Goal: Transaction & Acquisition: Purchase product/service

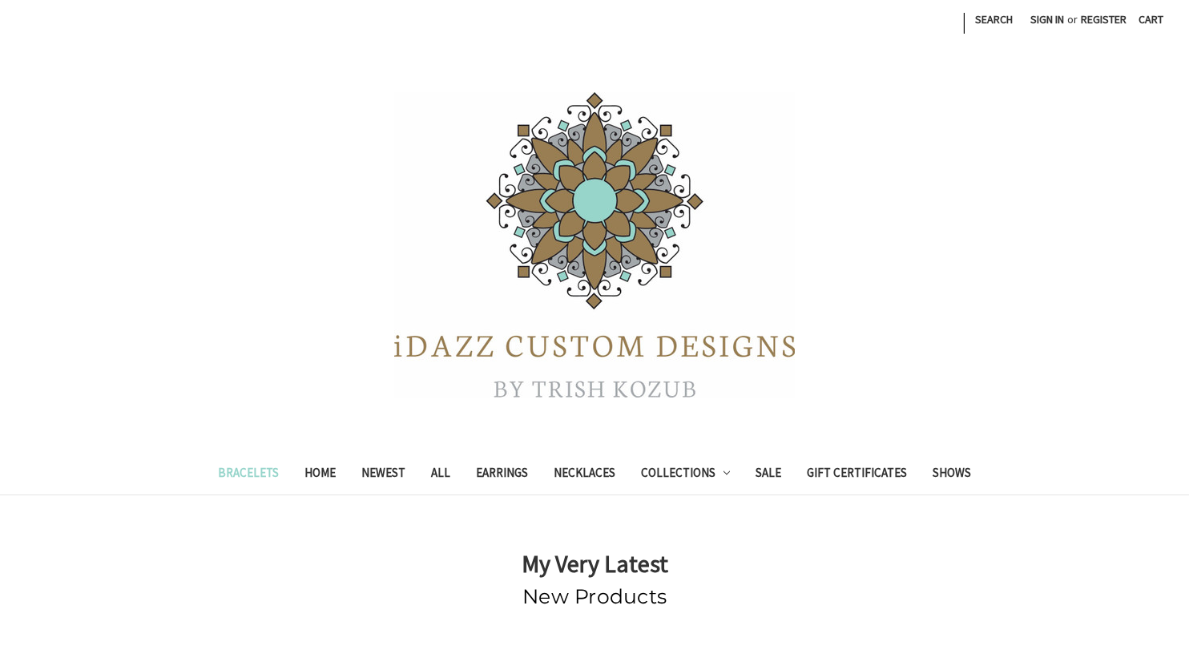
click at [230, 476] on link "Bracelets" at bounding box center [248, 474] width 87 height 39
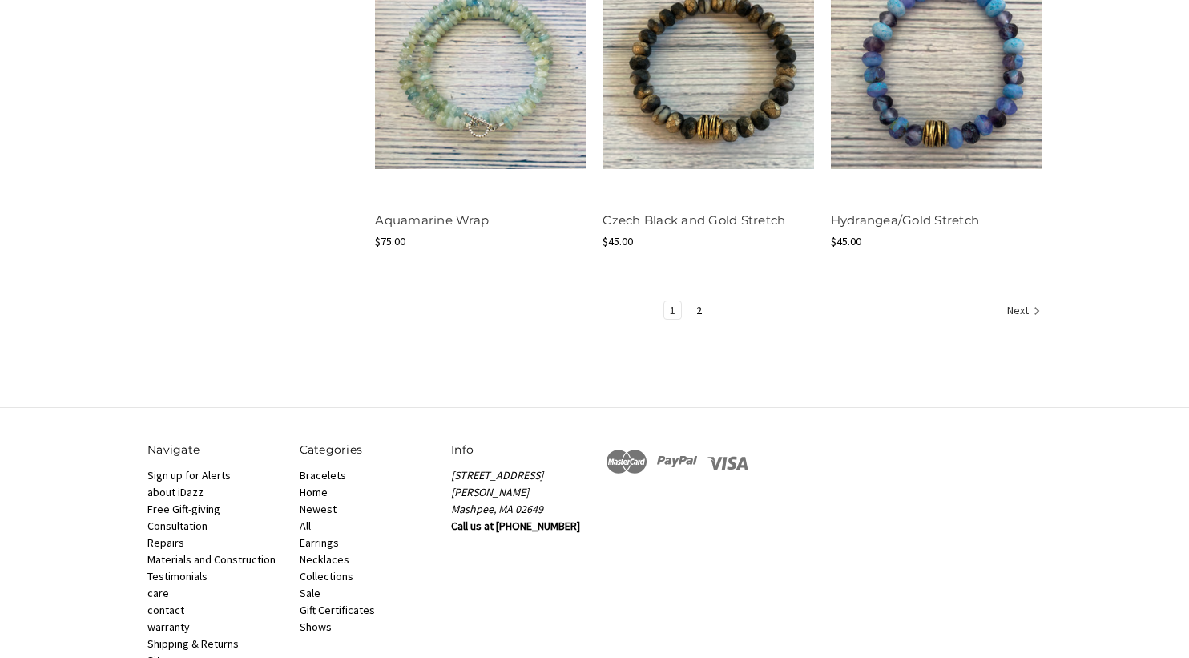
scroll to position [2045, 0]
click at [698, 303] on link "2" at bounding box center [699, 309] width 17 height 18
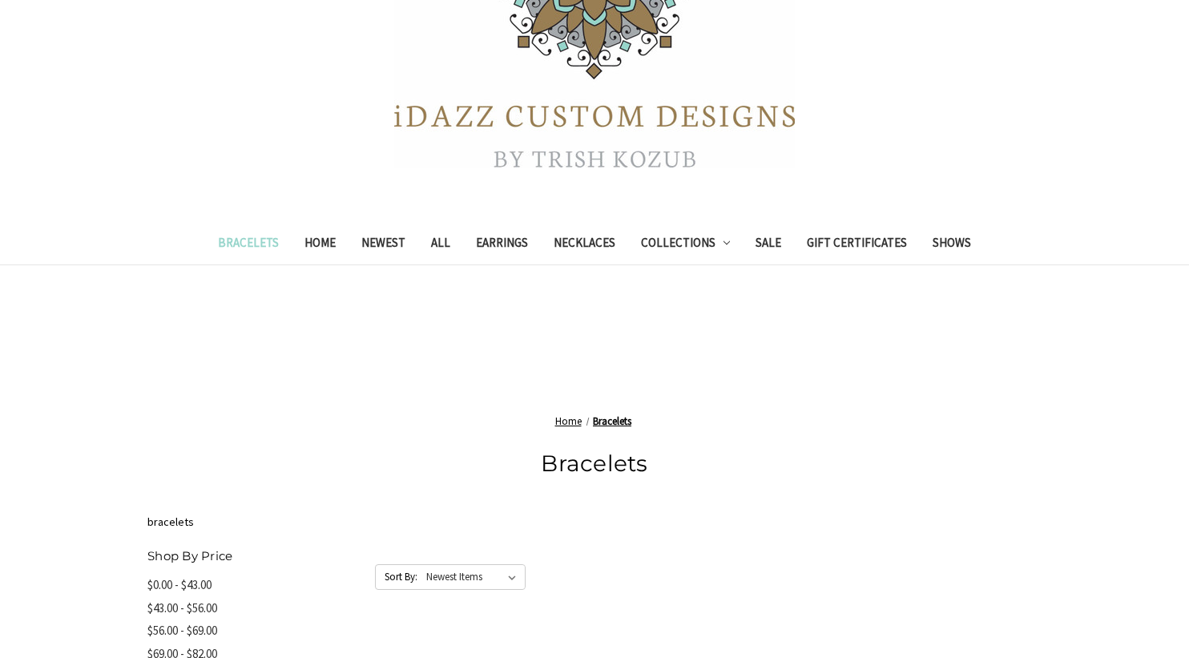
scroll to position [227, 0]
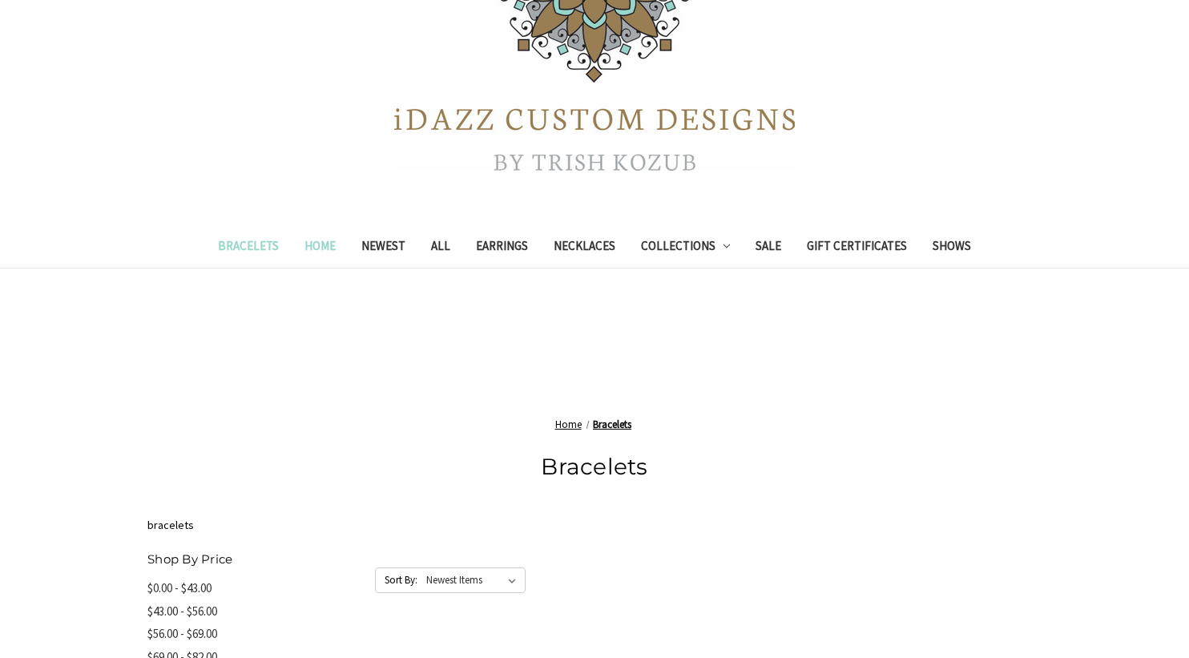
click at [308, 242] on link "Home" at bounding box center [320, 247] width 57 height 39
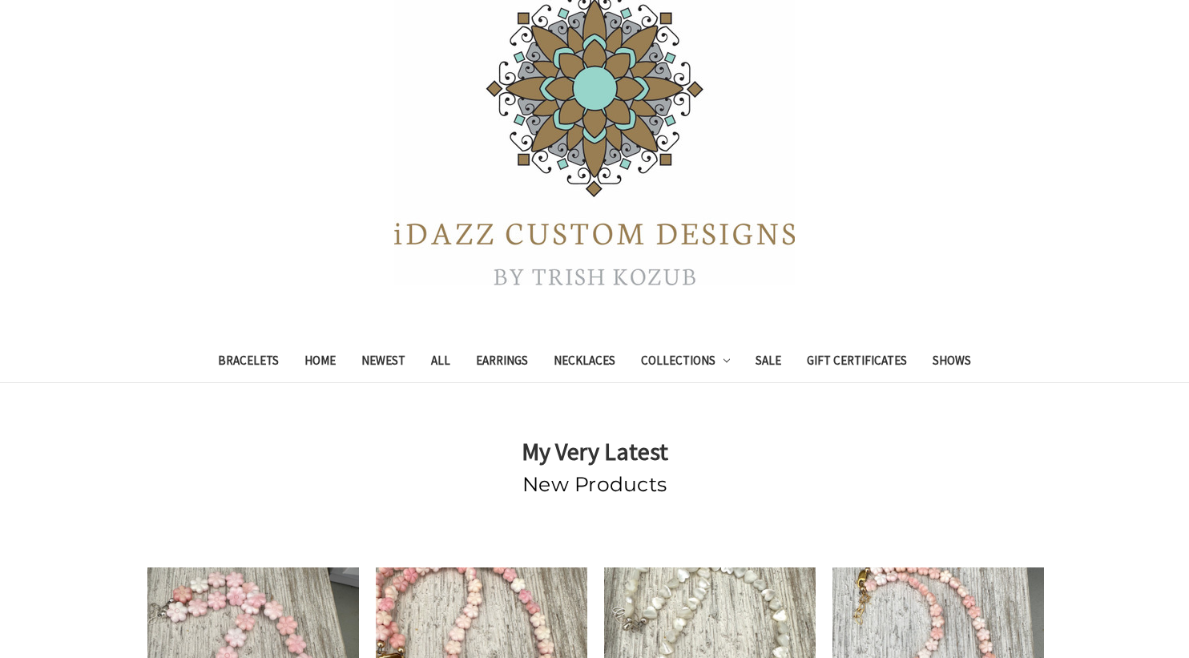
scroll to position [111, 0]
click at [364, 357] on link "Newest" at bounding box center [384, 363] width 70 height 39
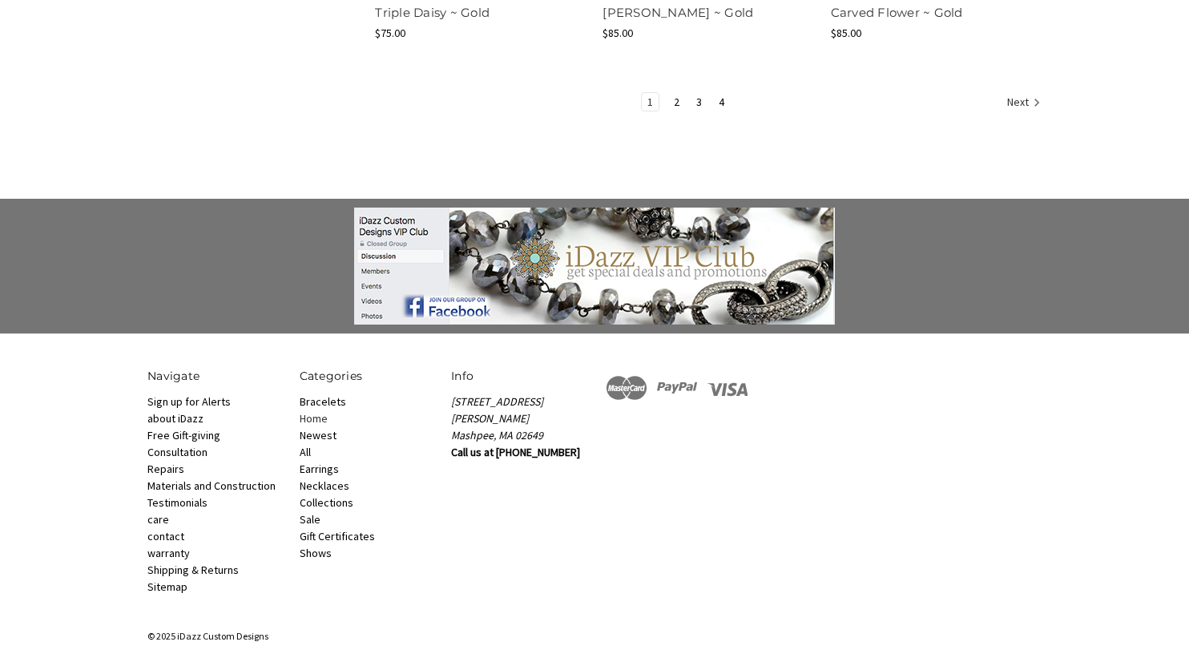
scroll to position [2335, 0]
click at [195, 419] on link "about iDazz" at bounding box center [175, 419] width 56 height 14
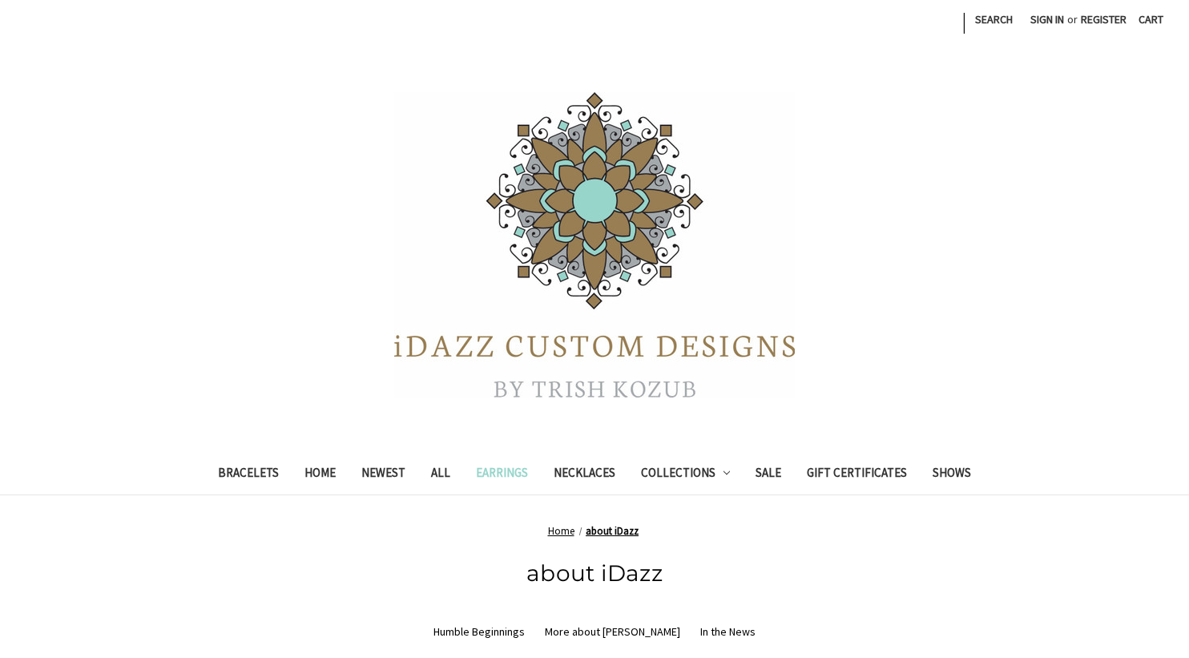
click at [498, 466] on link "Earrings" at bounding box center [502, 474] width 78 height 39
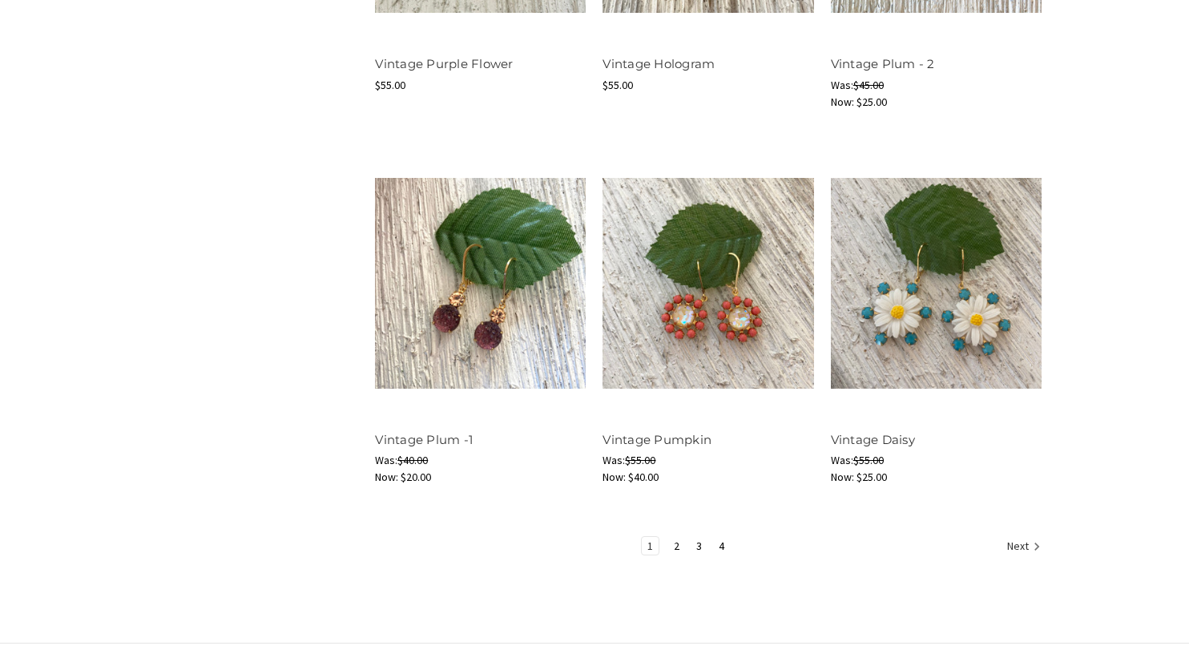
scroll to position [1867, 0]
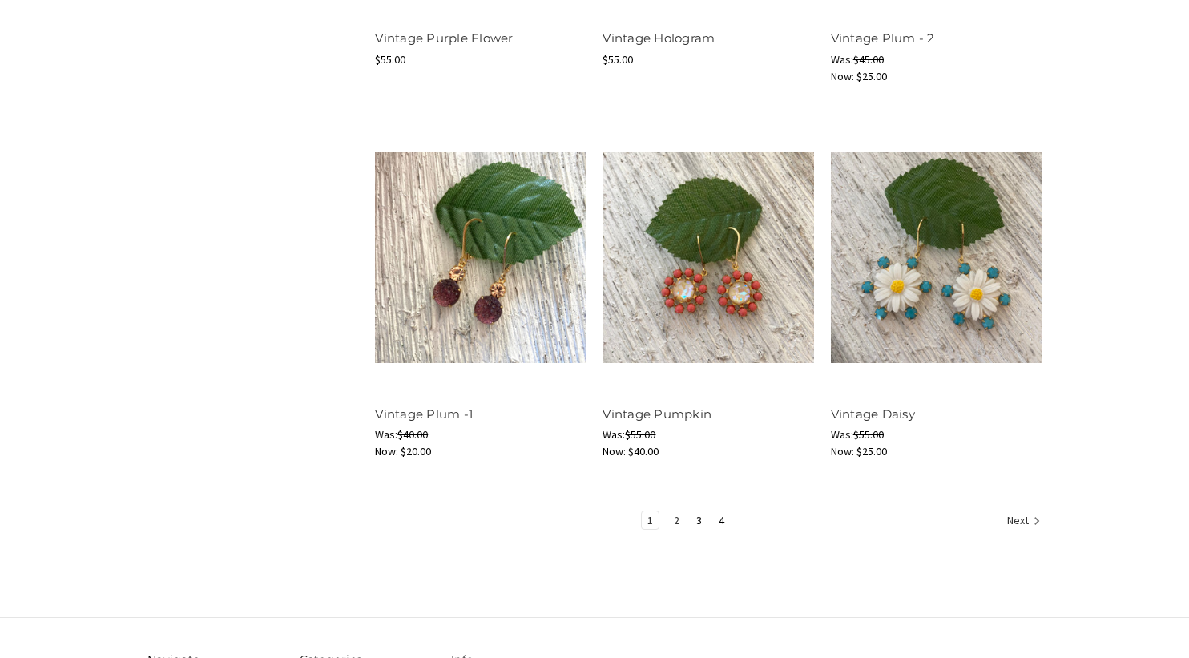
click at [677, 517] on link "2" at bounding box center [676, 520] width 17 height 18
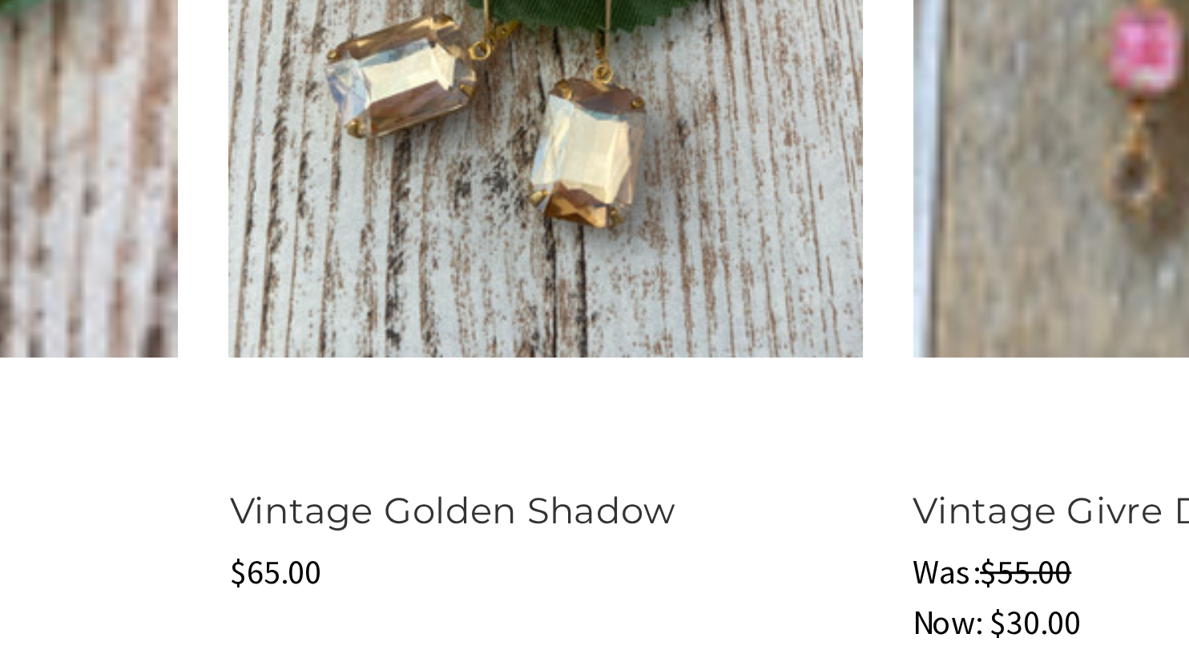
scroll to position [1792, 0]
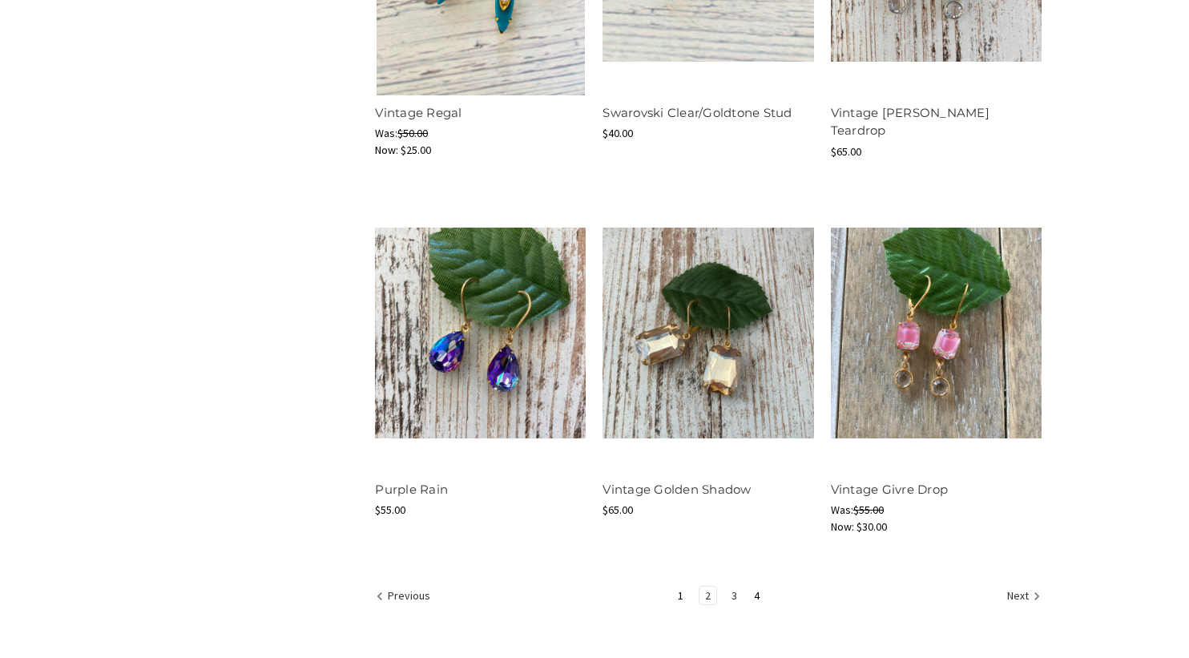
click at [734, 593] on link "3" at bounding box center [734, 595] width 17 height 18
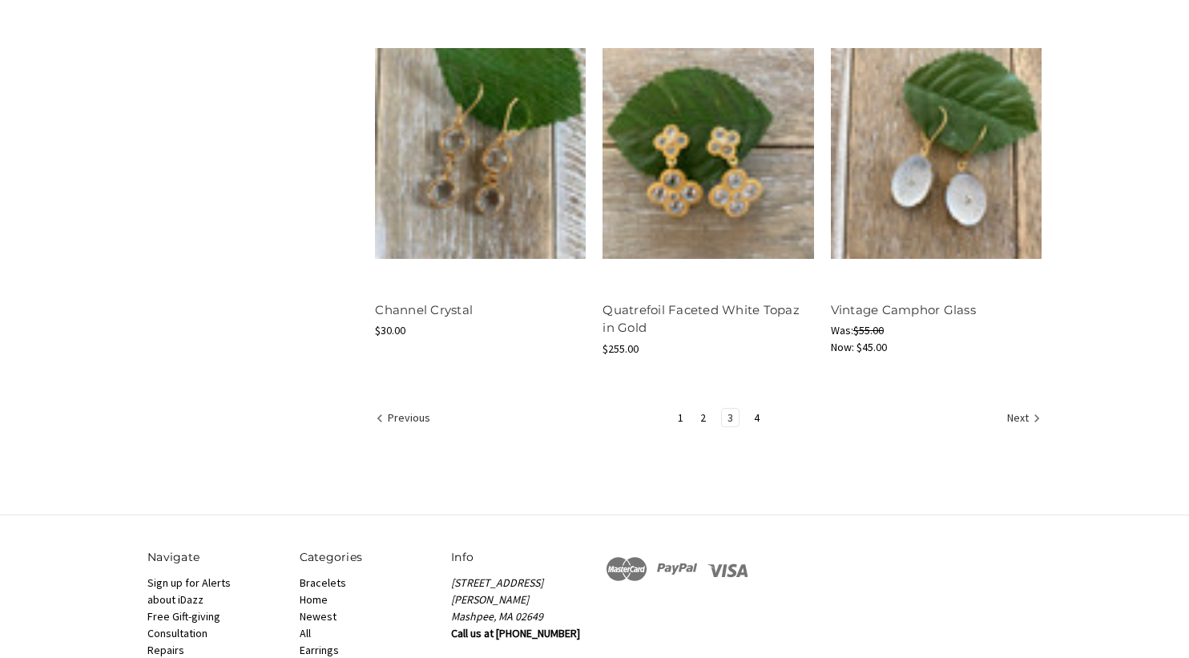
scroll to position [1980, 0]
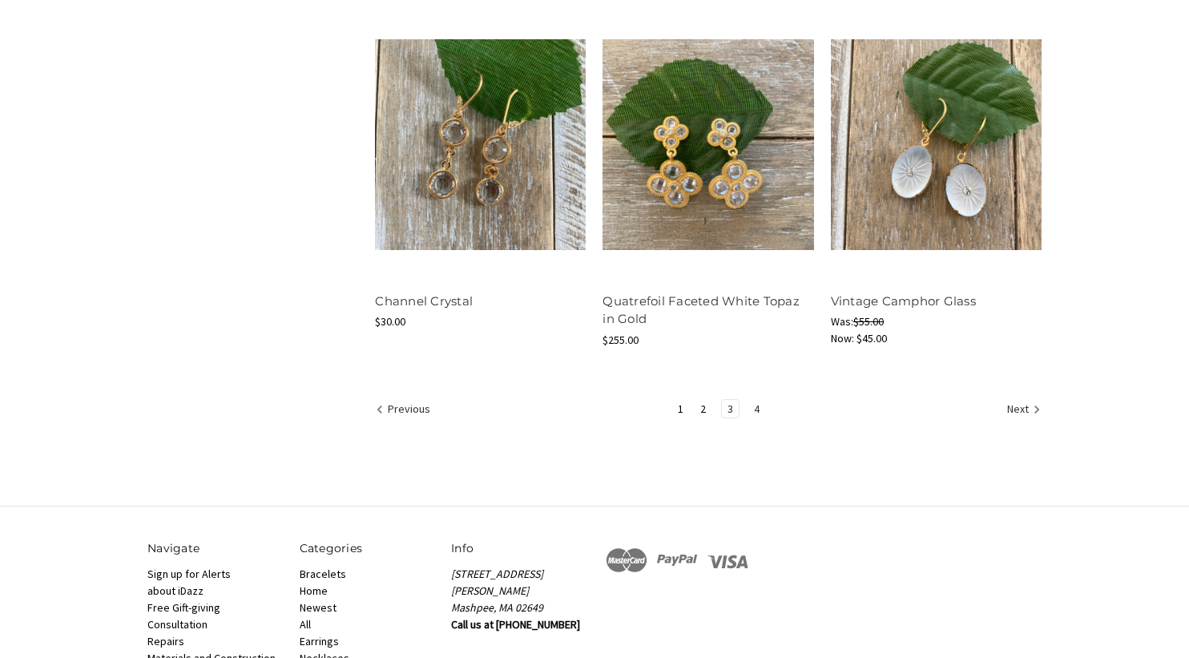
click at [759, 405] on link "4" at bounding box center [756, 409] width 17 height 18
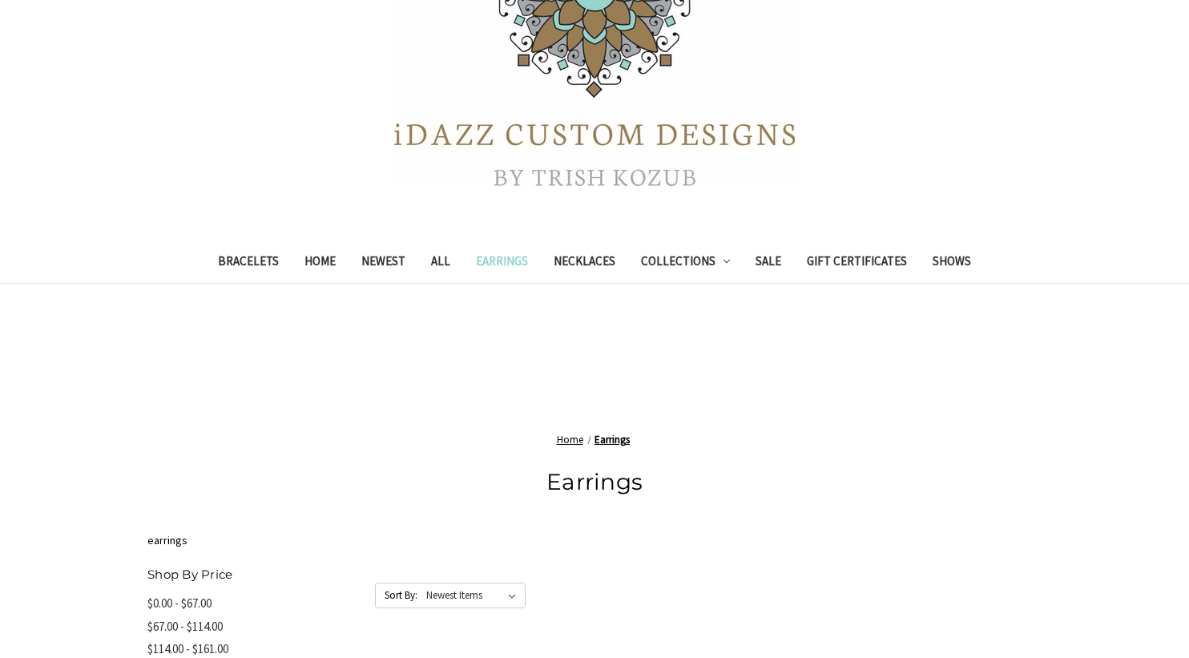
scroll to position [212, 0]
click at [597, 261] on link "Necklaces" at bounding box center [584, 263] width 87 height 39
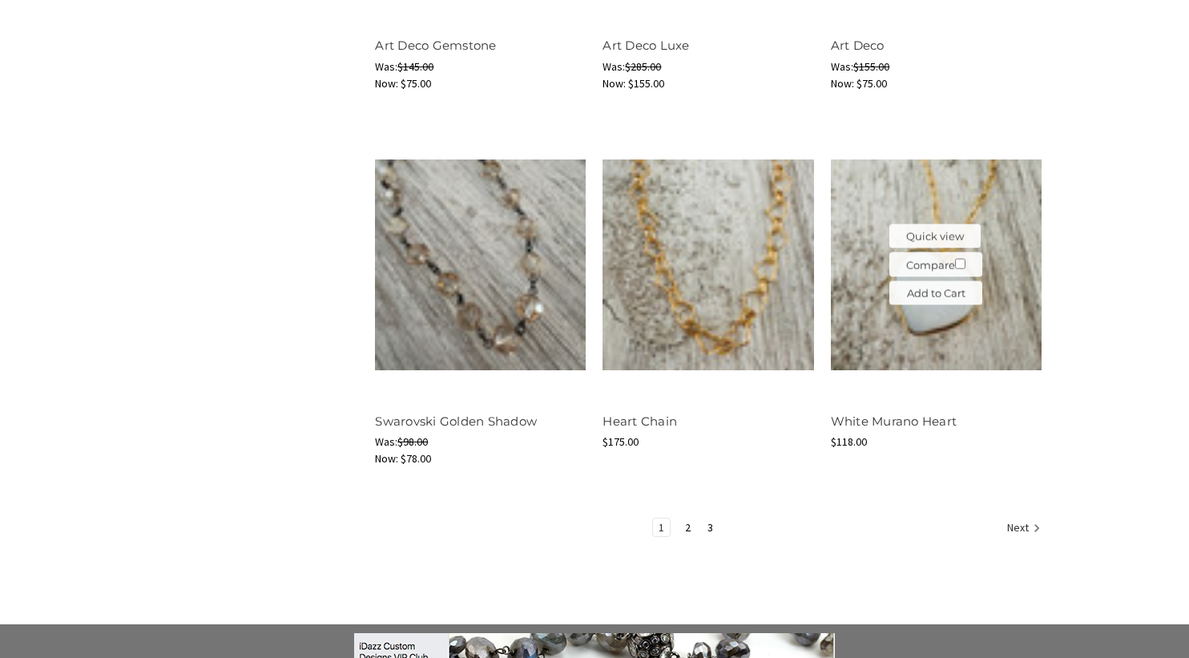
scroll to position [1986, 0]
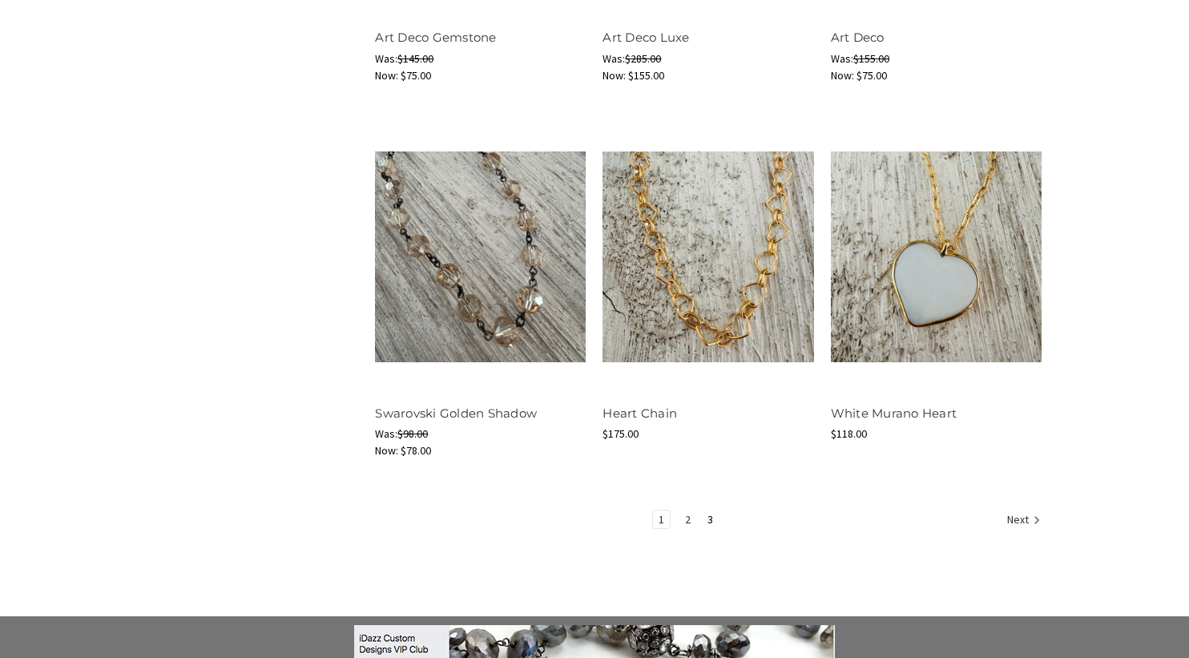
click at [683, 518] on link "2" at bounding box center [687, 519] width 17 height 18
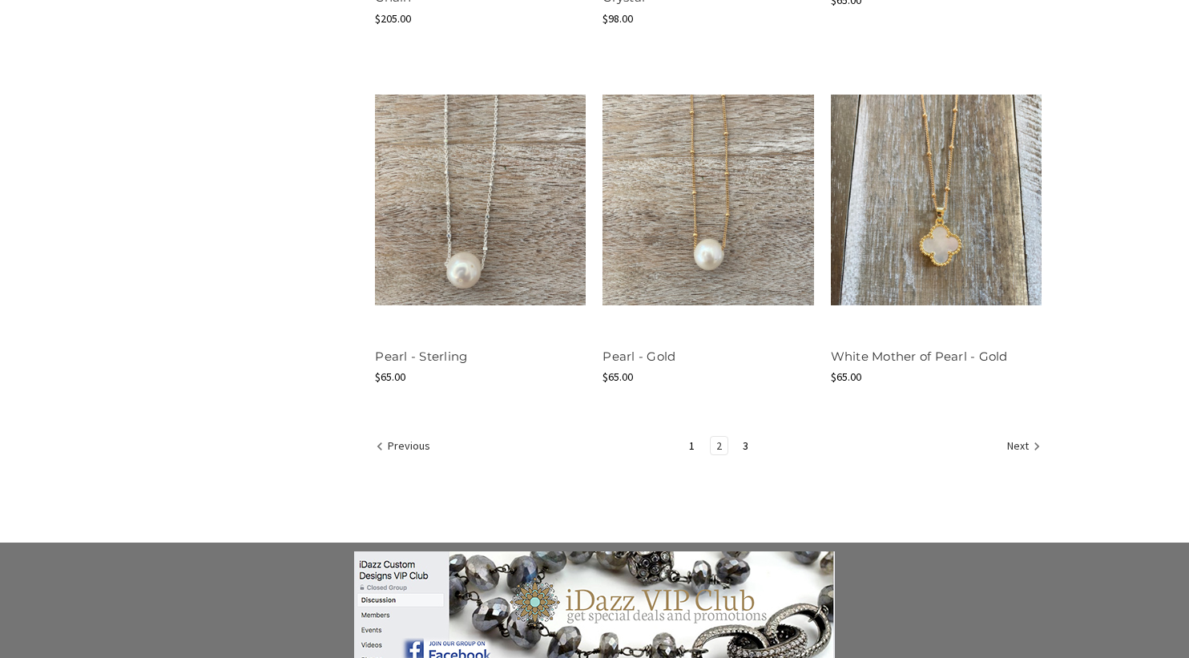
scroll to position [2010, 0]
click at [746, 438] on link "3" at bounding box center [745, 445] width 17 height 18
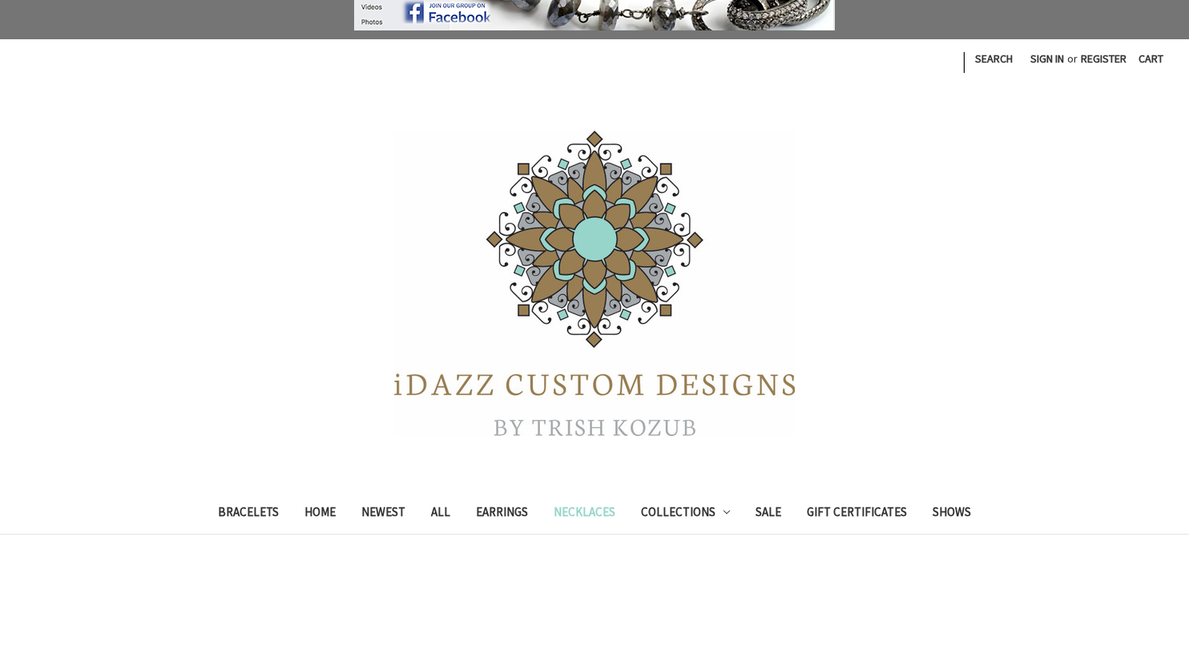
scroll to position [97, 0]
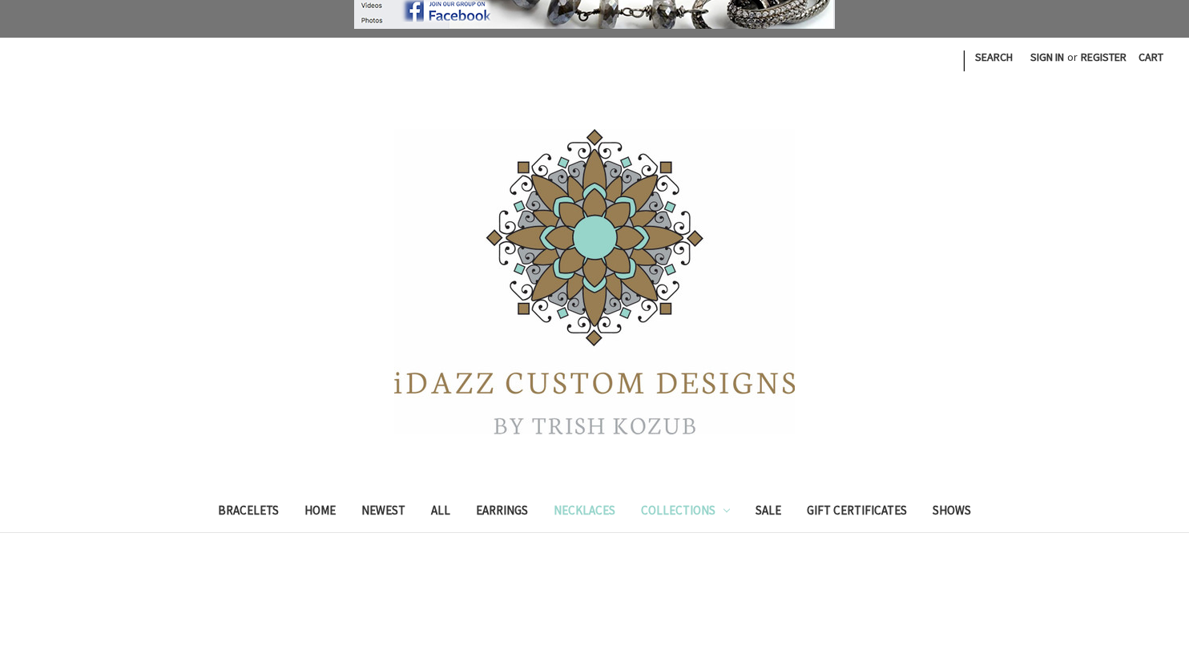
click at [699, 508] on link "Collections" at bounding box center [685, 512] width 115 height 39
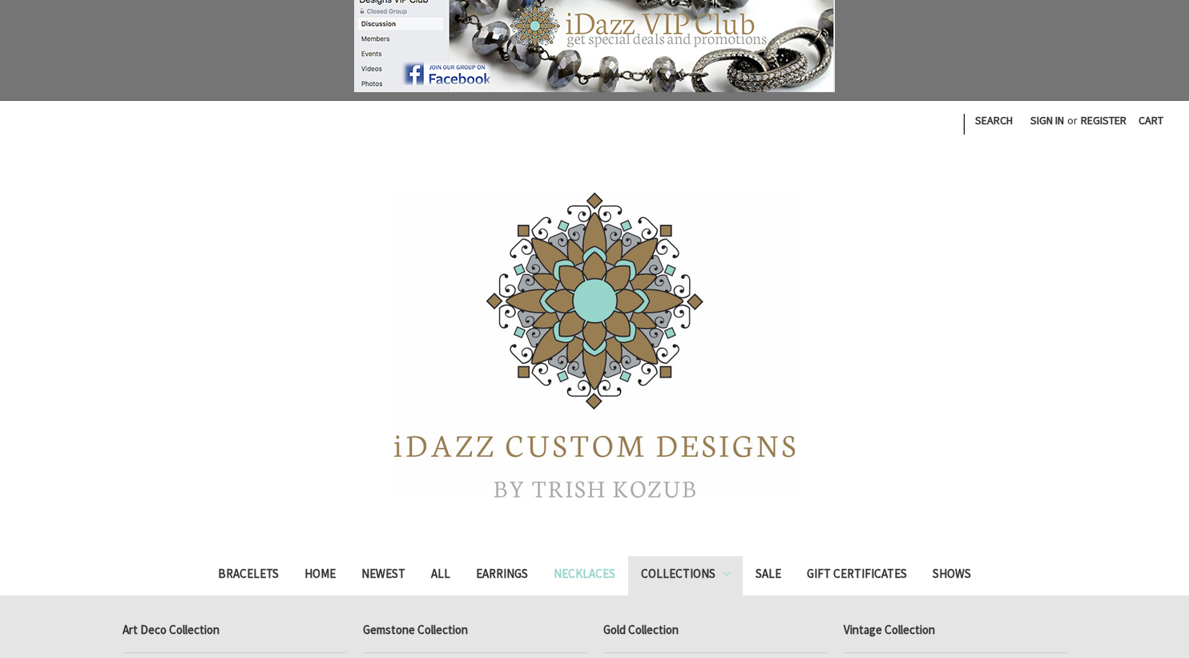
scroll to position [33, 0]
click at [686, 573] on link "Collections" at bounding box center [685, 576] width 115 height 39
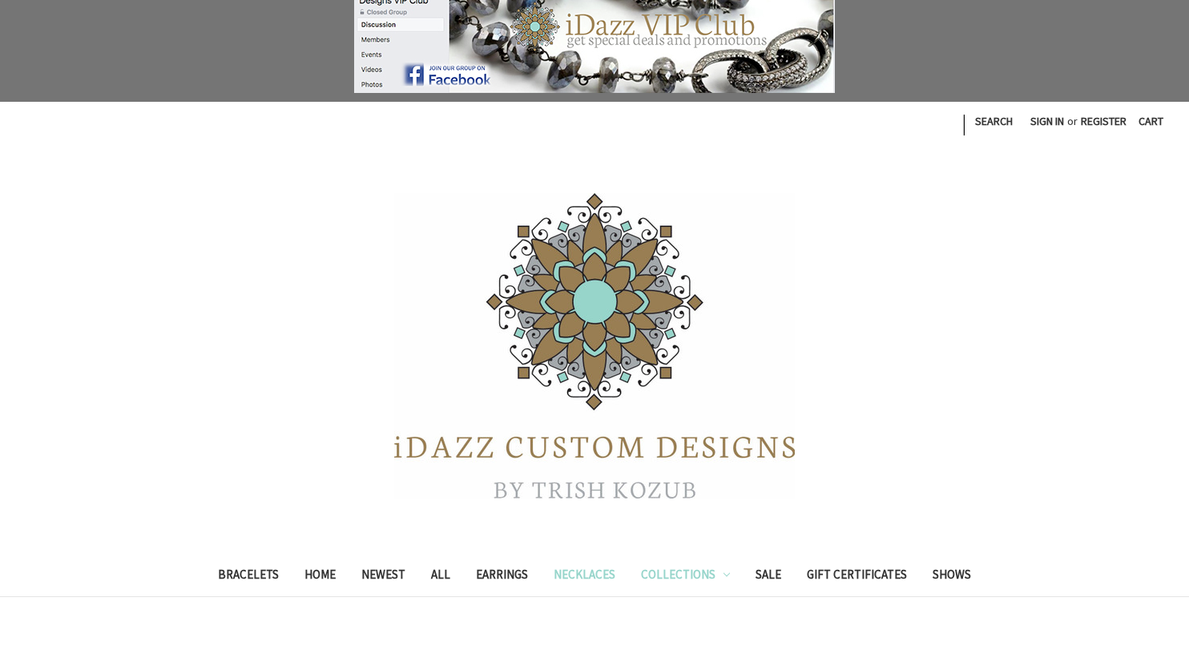
click at [685, 573] on link "Collections" at bounding box center [685, 576] width 115 height 39
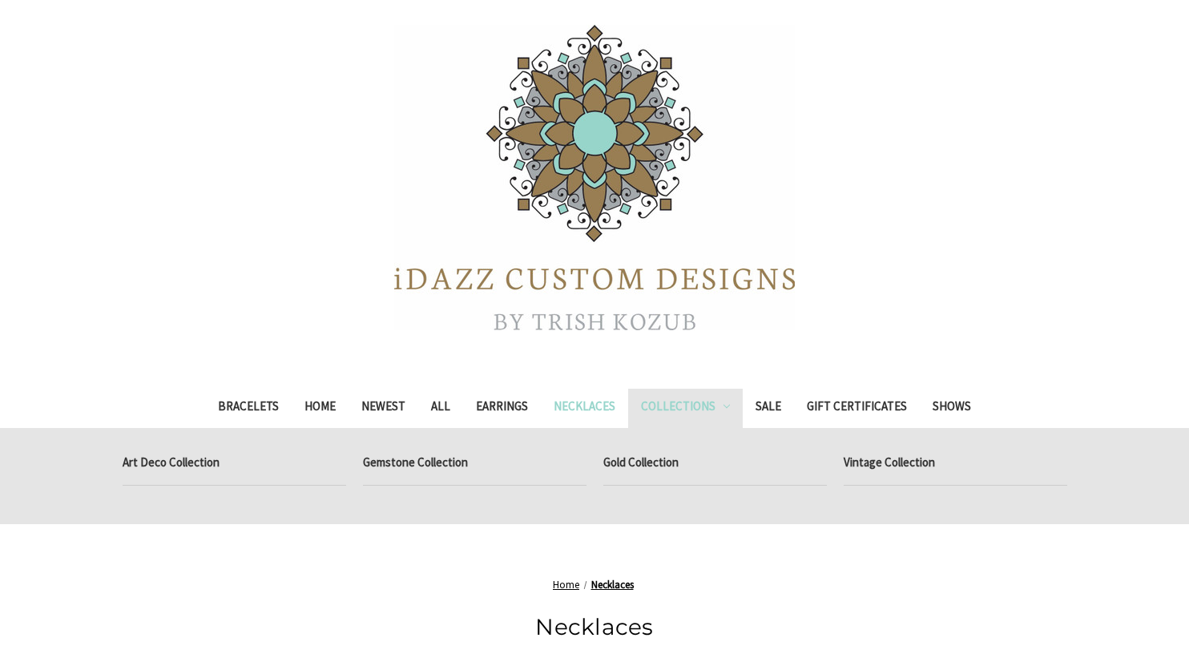
scroll to position [205, 0]
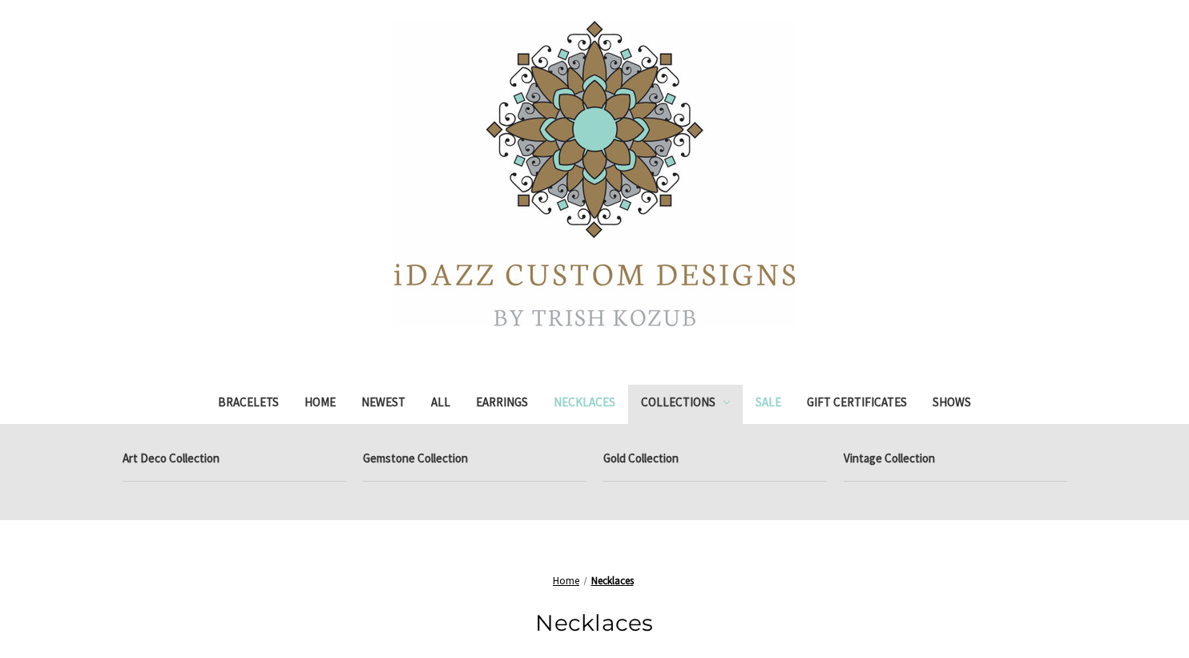
click at [780, 396] on link "Sale" at bounding box center [768, 404] width 51 height 39
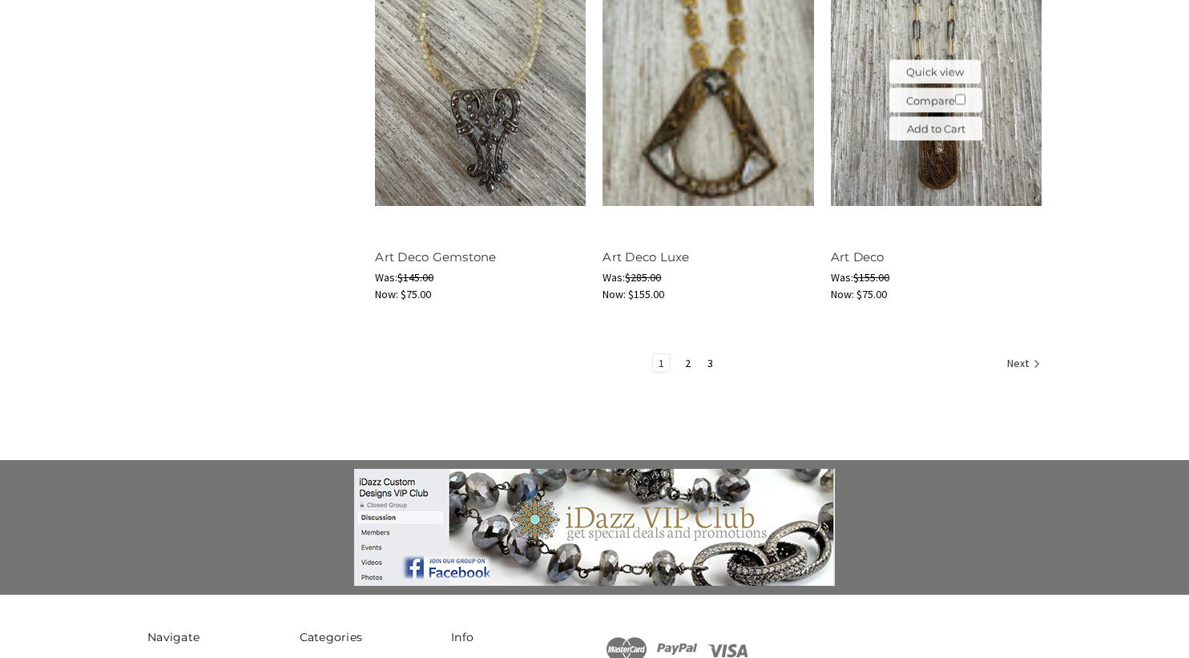
scroll to position [2176, 0]
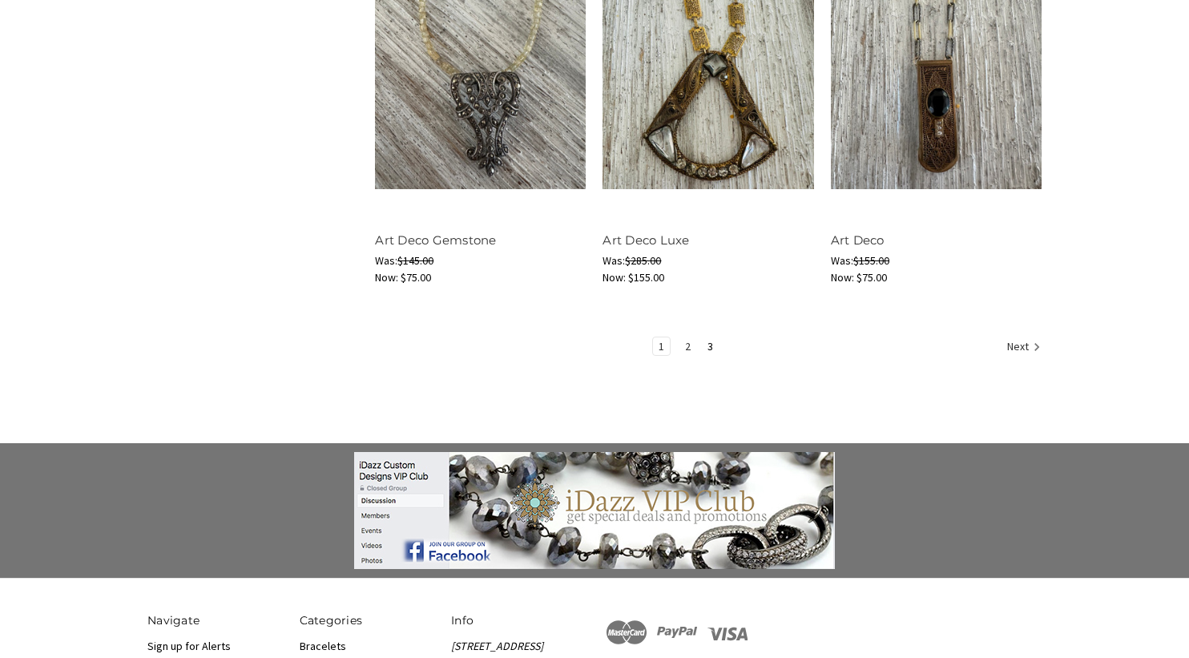
click at [689, 344] on link "2" at bounding box center [687, 346] width 17 height 18
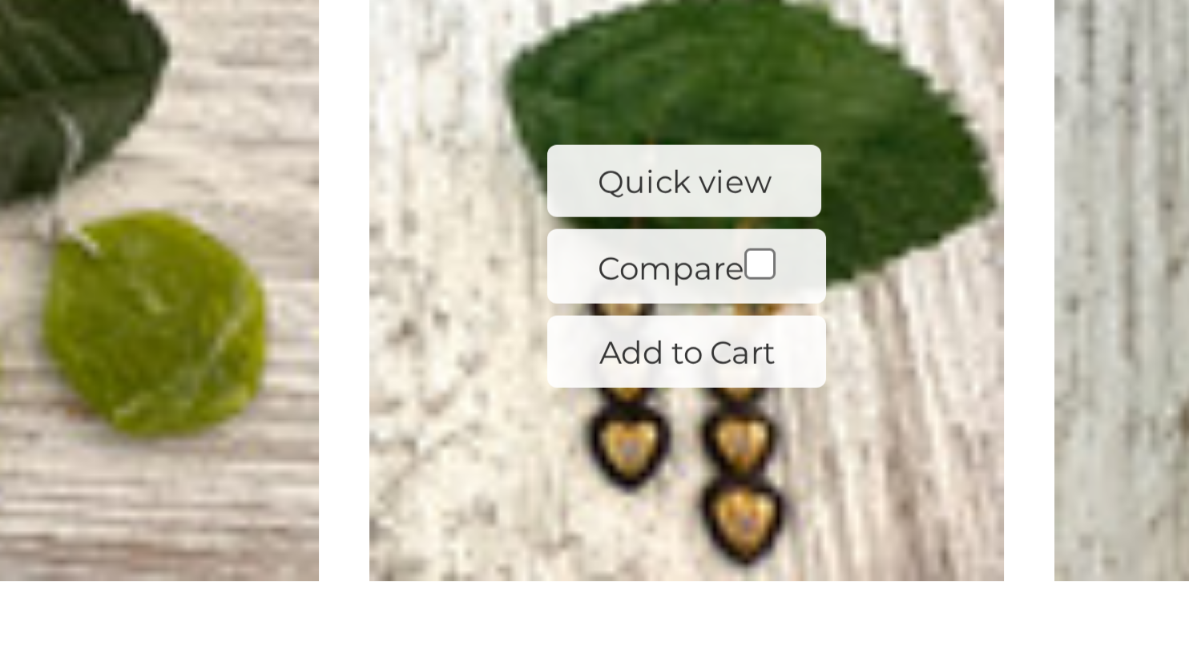
scroll to position [1119, 0]
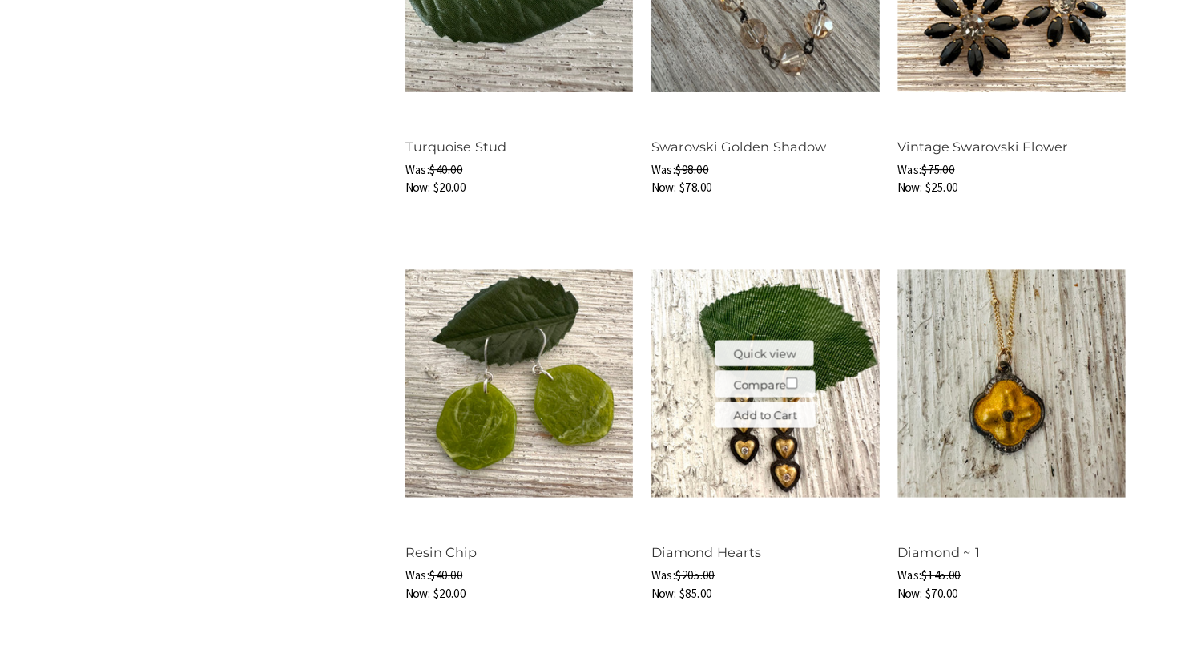
click at [733, 417] on img at bounding box center [707, 354] width 211 height 211
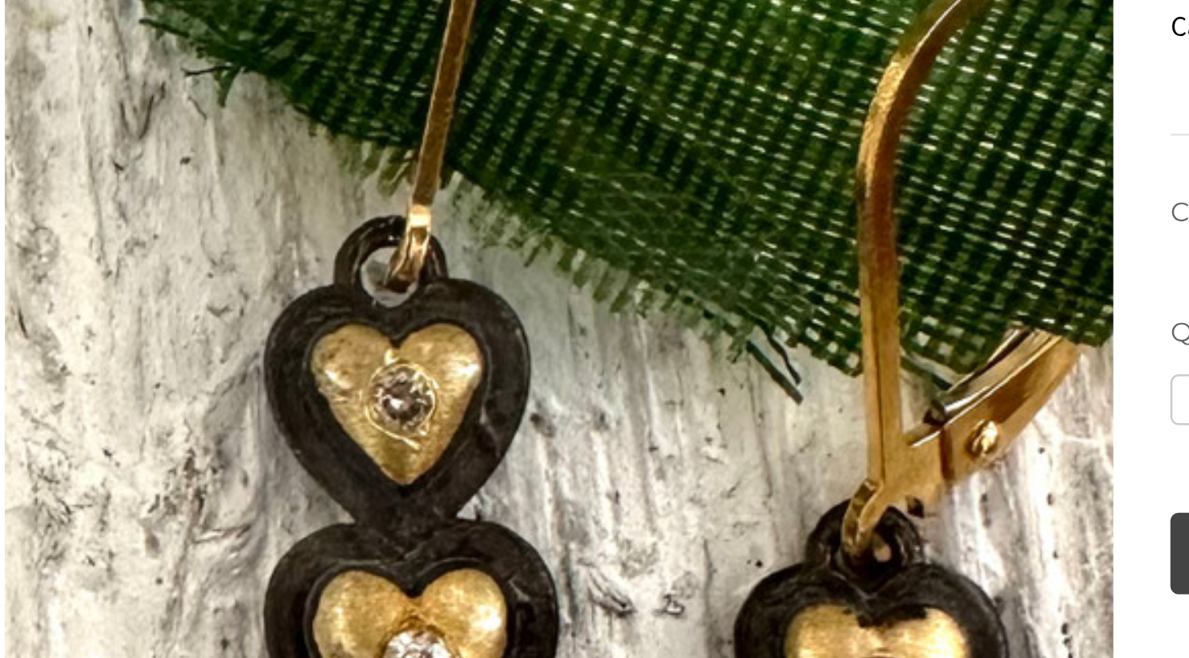
scroll to position [508, 0]
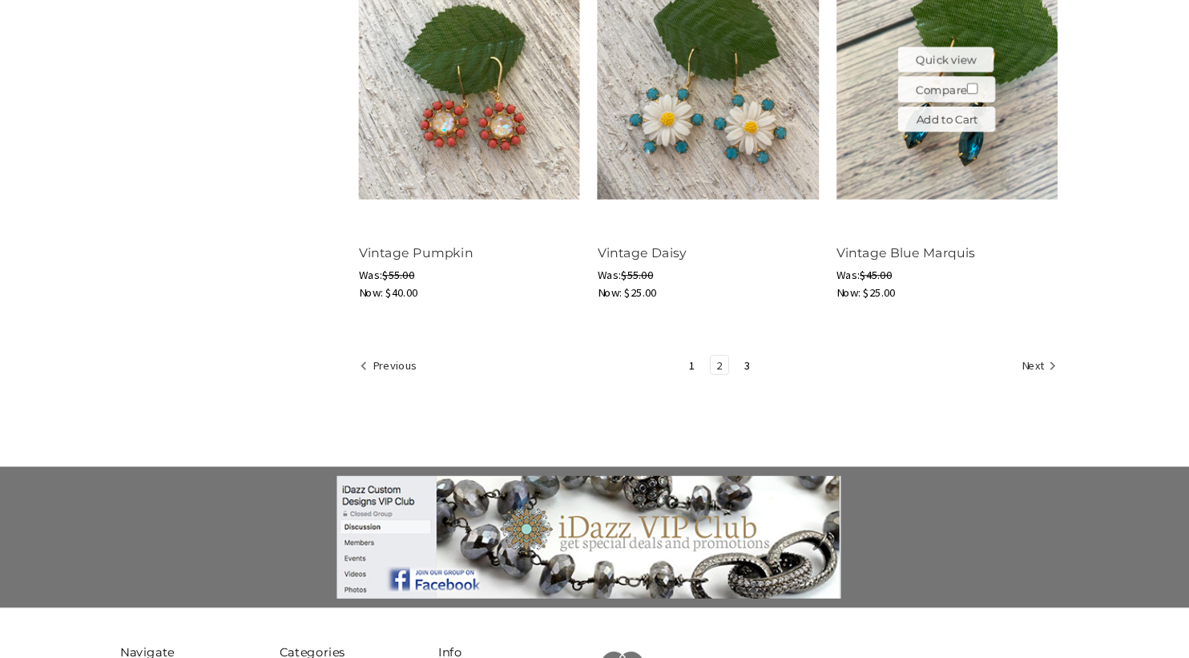
scroll to position [2111, 0]
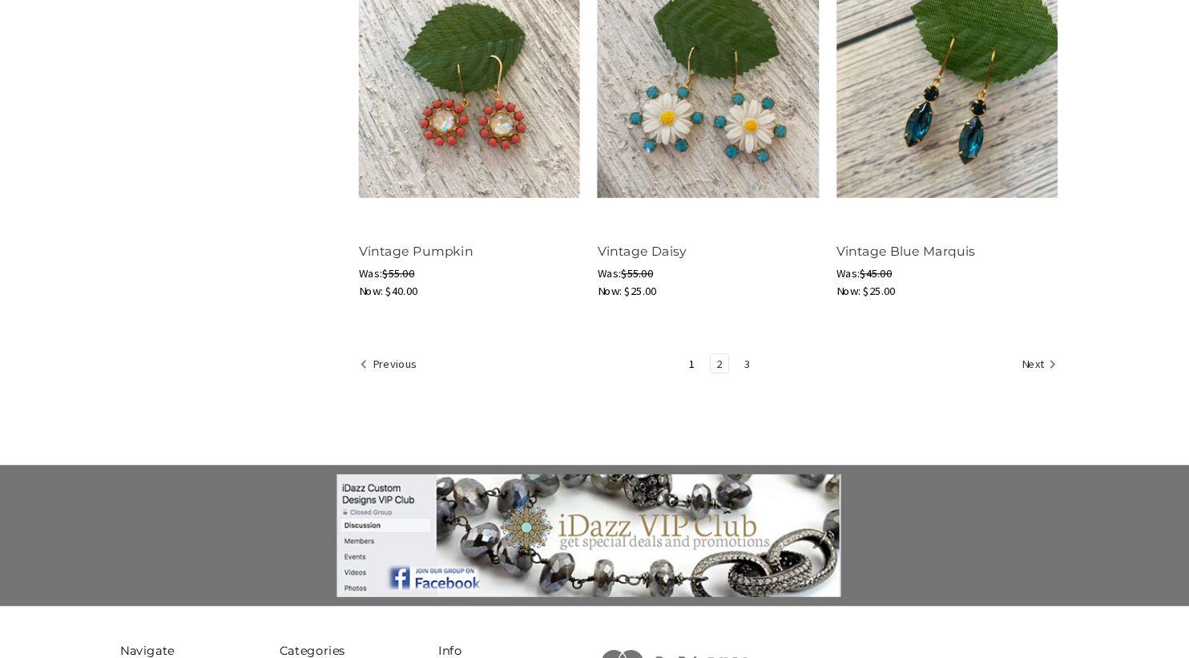
click at [737, 368] on link "3" at bounding box center [745, 377] width 17 height 18
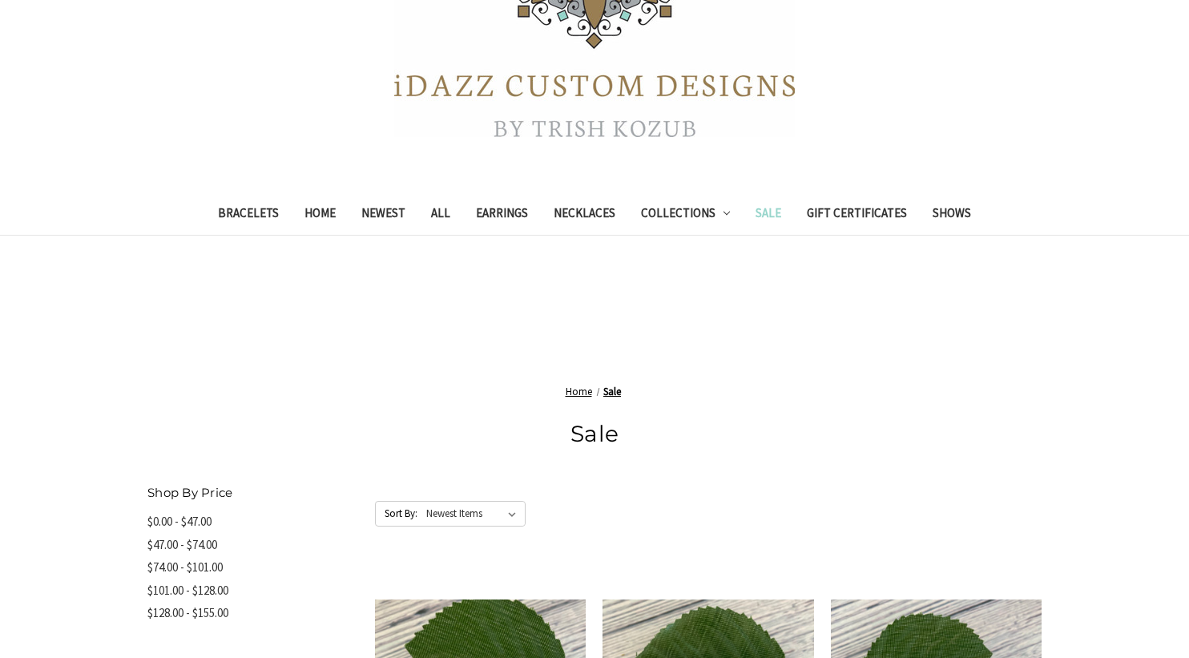
scroll to position [393, 0]
click at [681, 212] on link "Collections" at bounding box center [685, 215] width 115 height 39
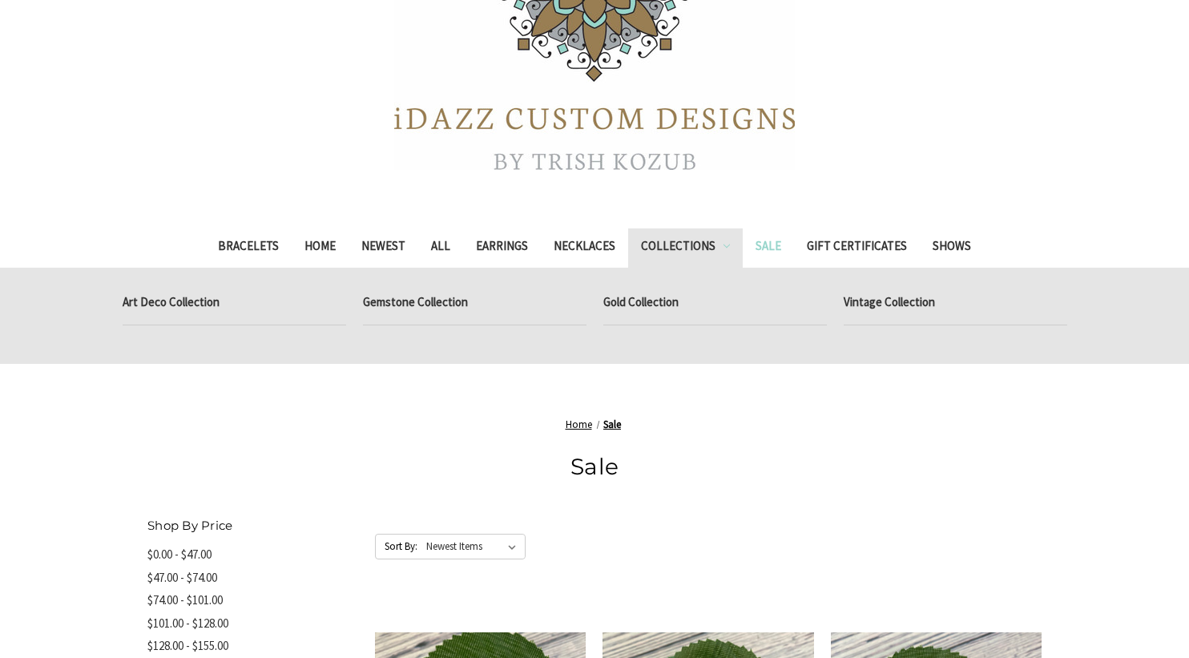
scroll to position [348, 0]
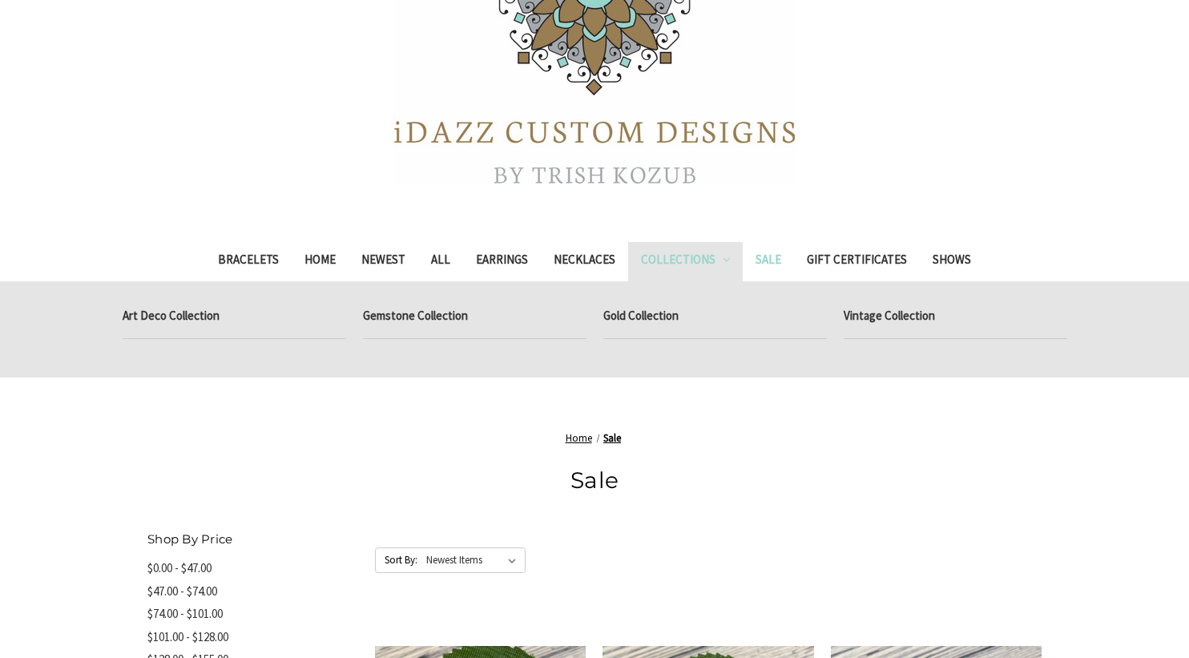
click at [680, 256] on link "Collections" at bounding box center [685, 261] width 115 height 39
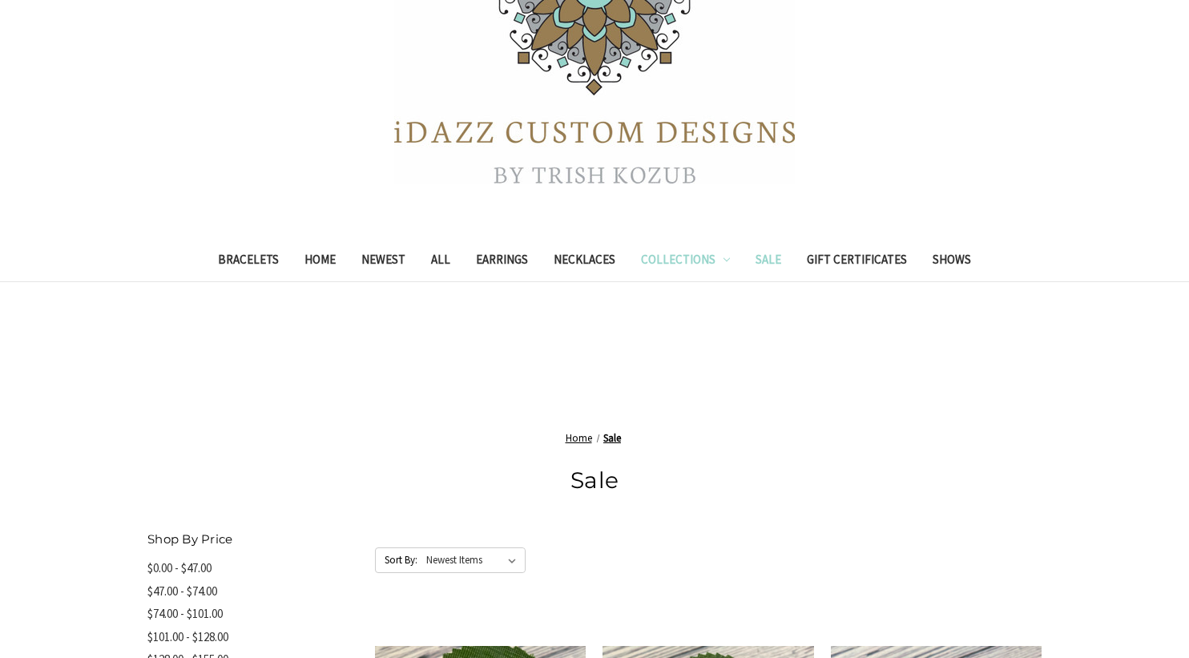
click at [680, 256] on link "Collections" at bounding box center [685, 261] width 115 height 39
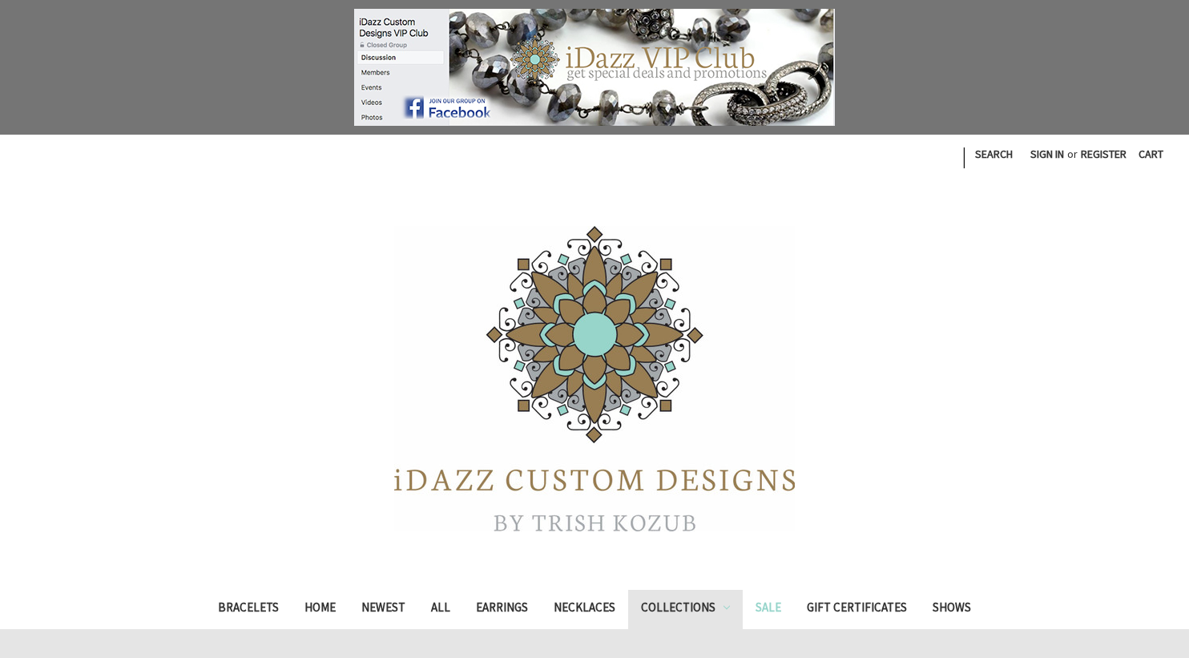
scroll to position [0, 0]
click at [424, 604] on link "All" at bounding box center [440, 609] width 45 height 39
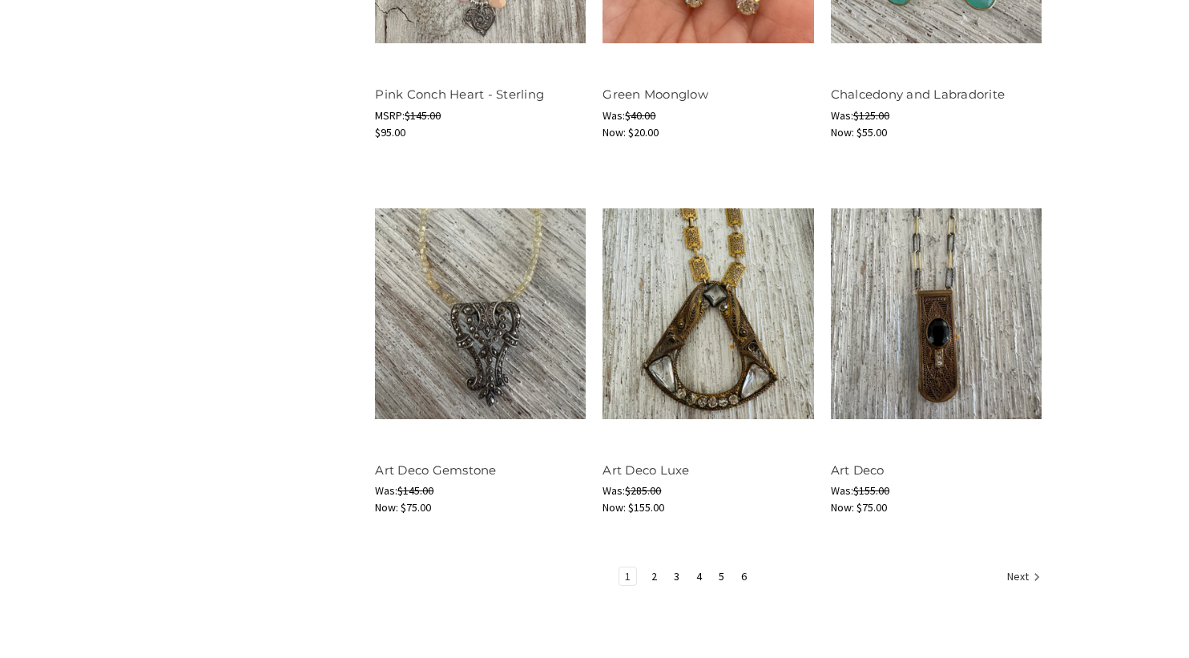
scroll to position [1874, 0]
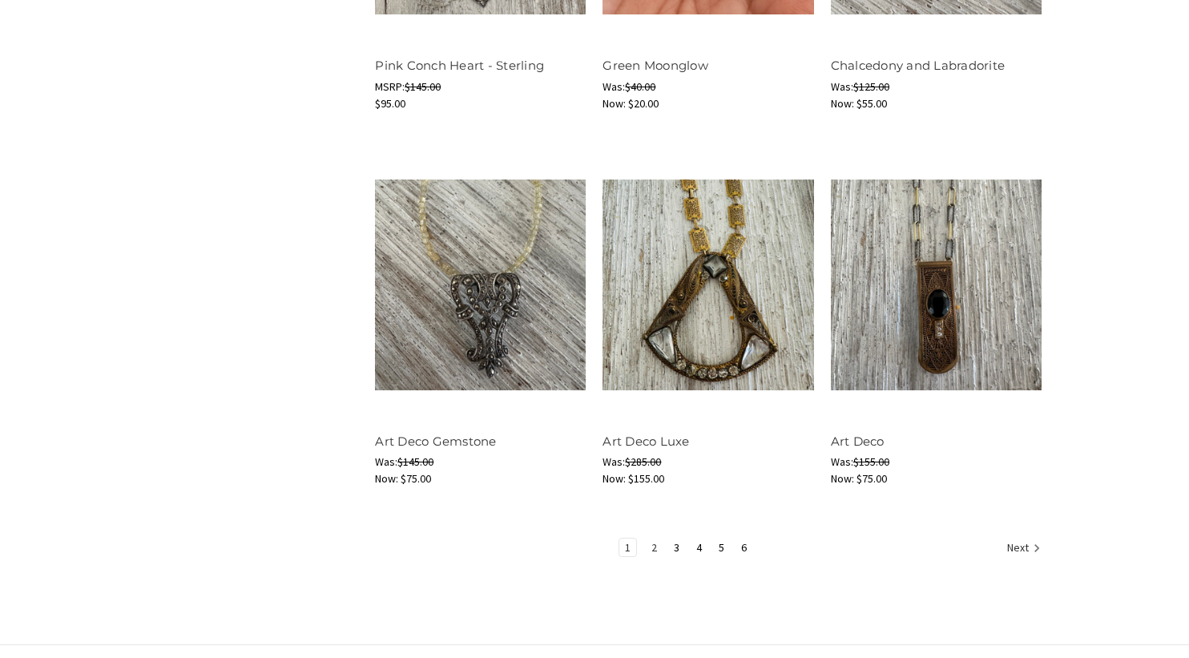
click at [652, 546] on link "2" at bounding box center [654, 547] width 17 height 18
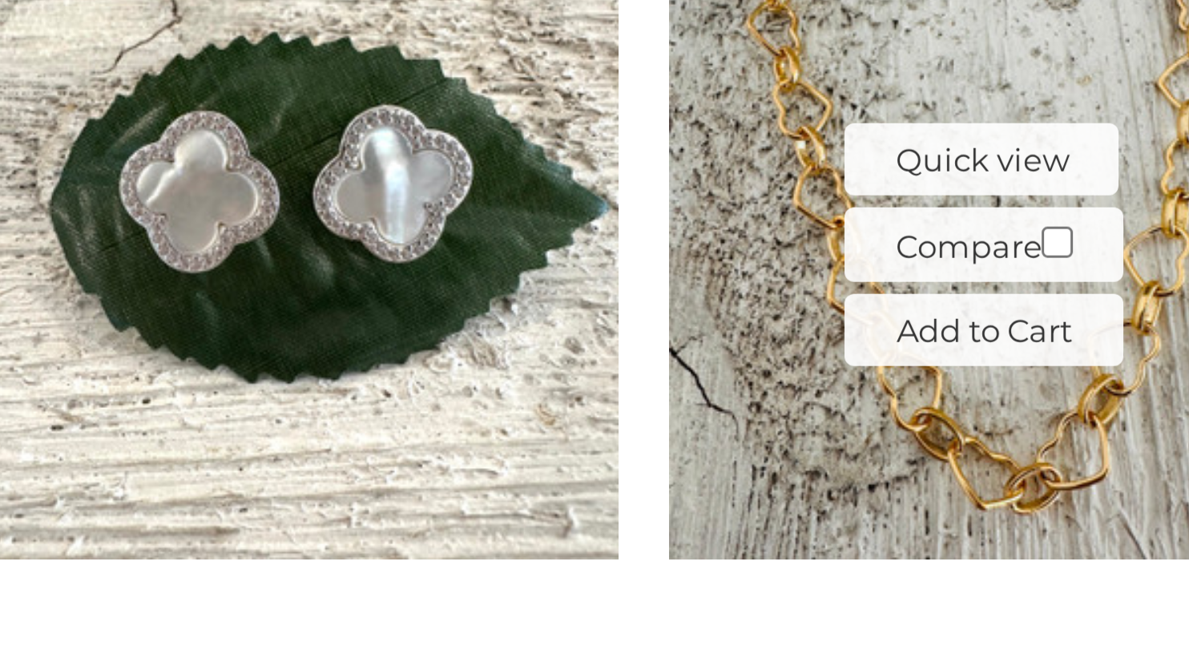
scroll to position [965, 0]
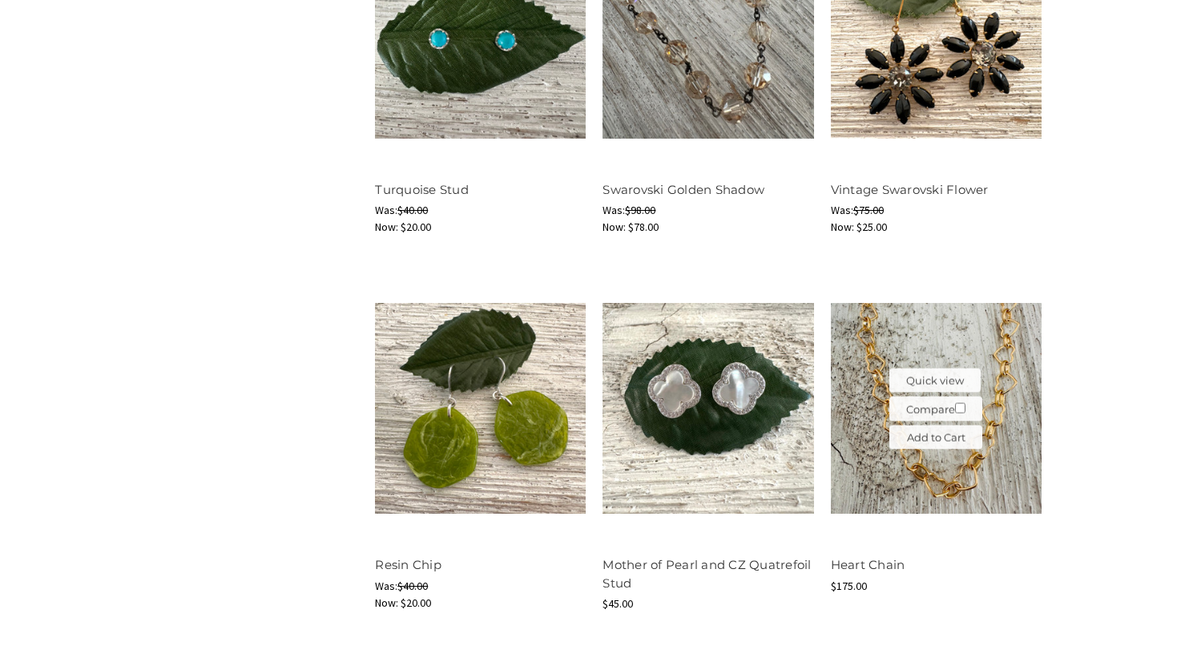
click at [892, 475] on img at bounding box center [936, 408] width 211 height 211
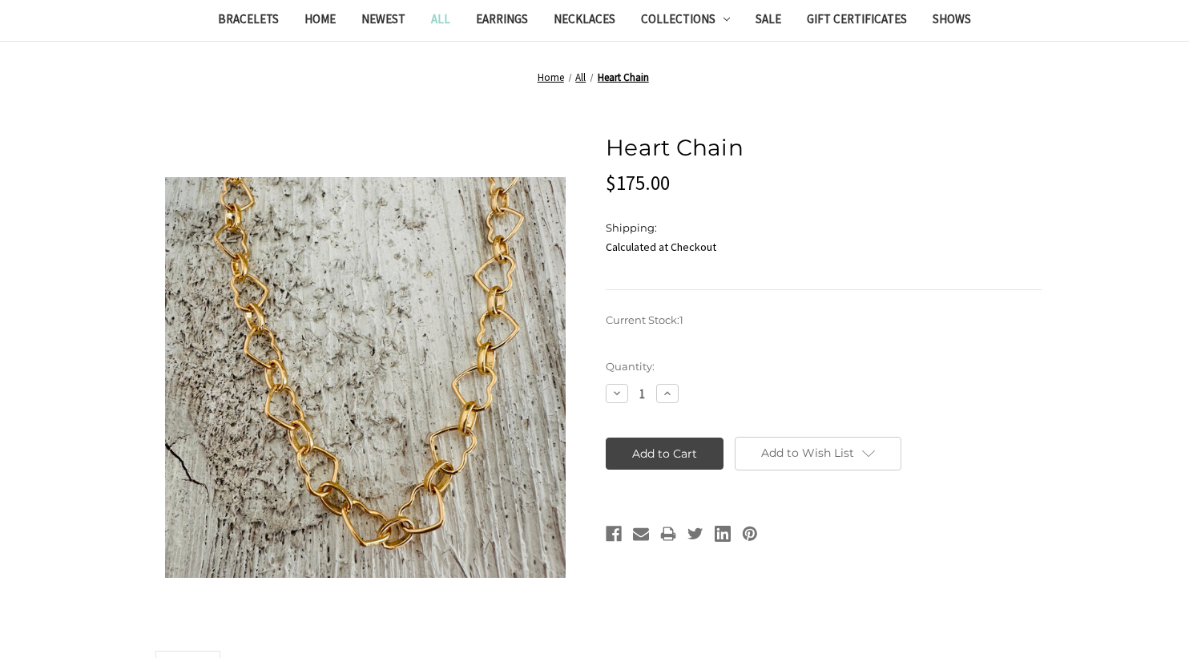
scroll to position [454, 0]
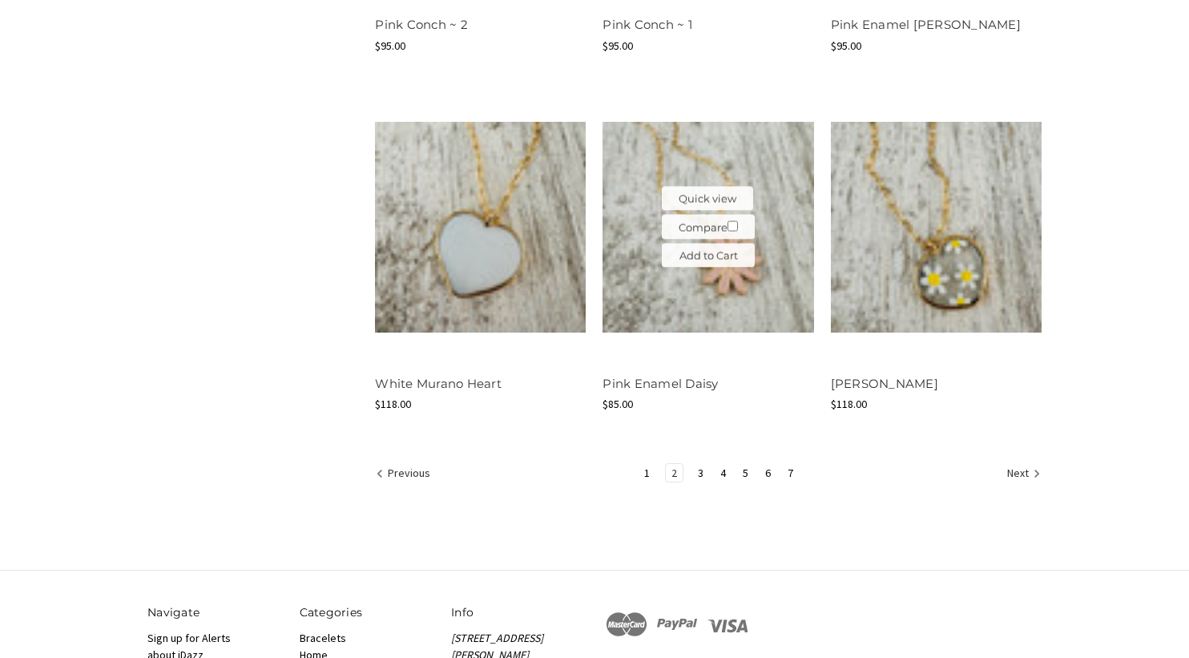
scroll to position [1882, 0]
click at [702, 466] on link "3" at bounding box center [700, 472] width 17 height 18
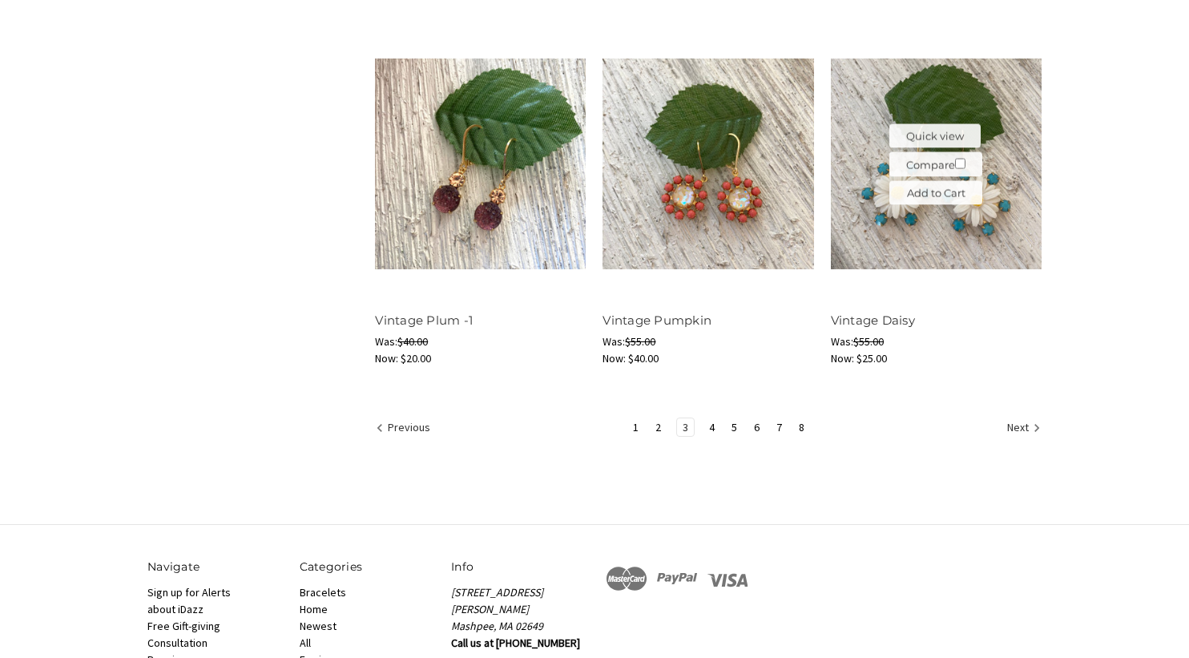
scroll to position [1951, 0]
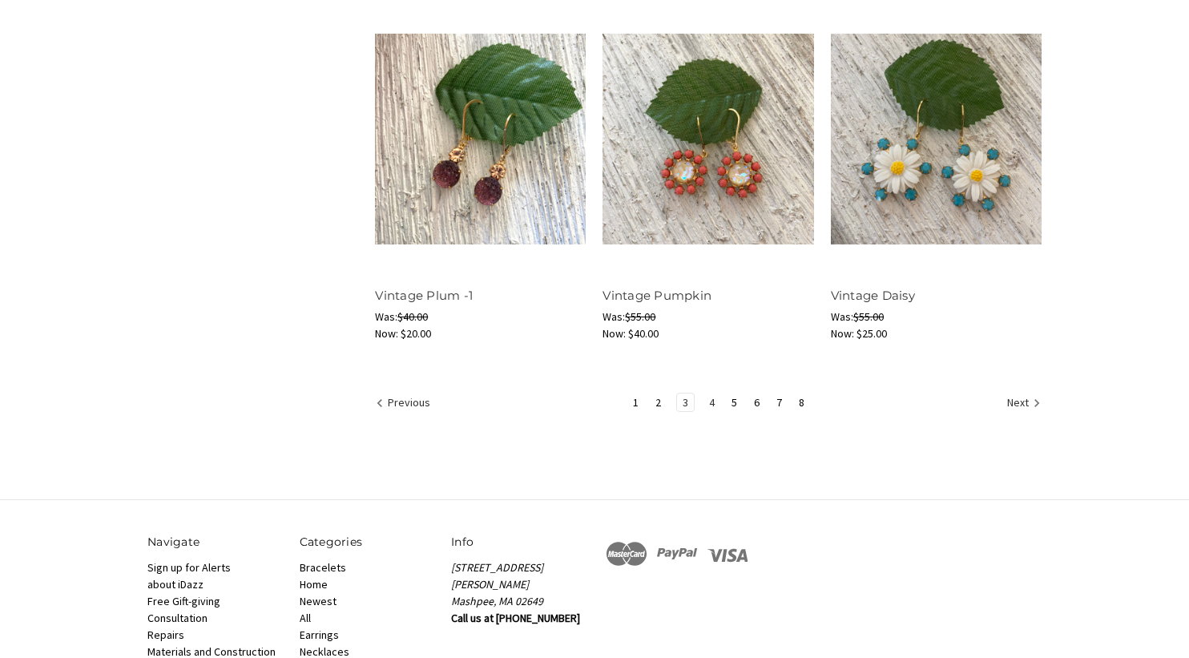
click at [711, 396] on link "4" at bounding box center [711, 402] width 17 height 18
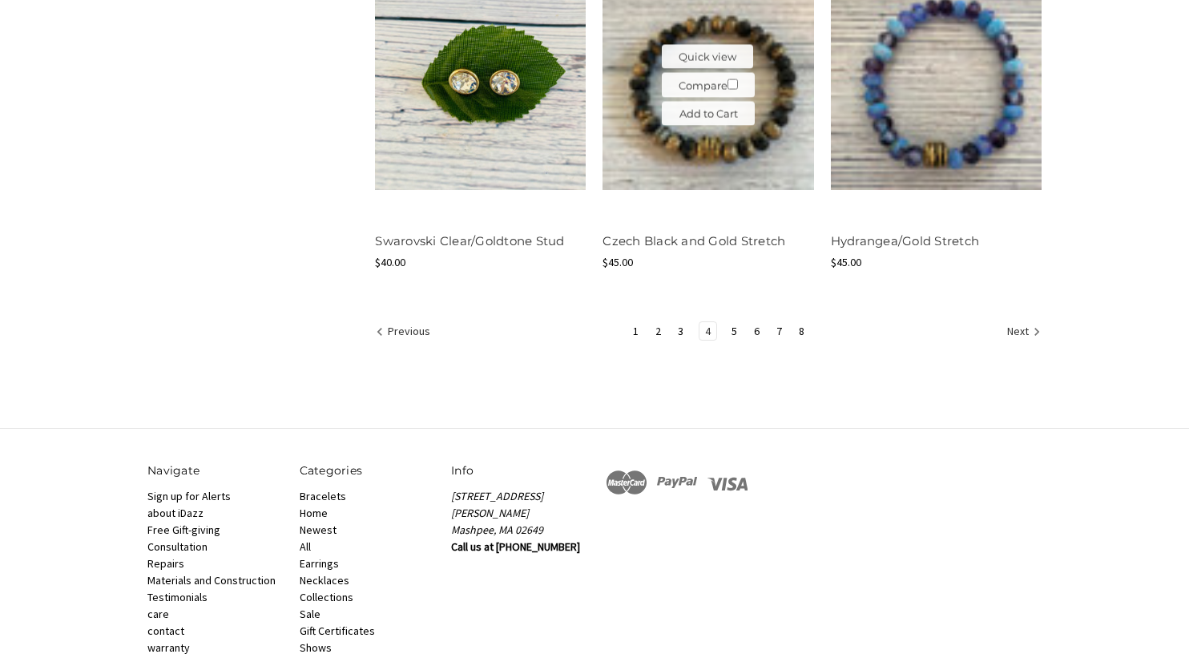
scroll to position [2025, 0]
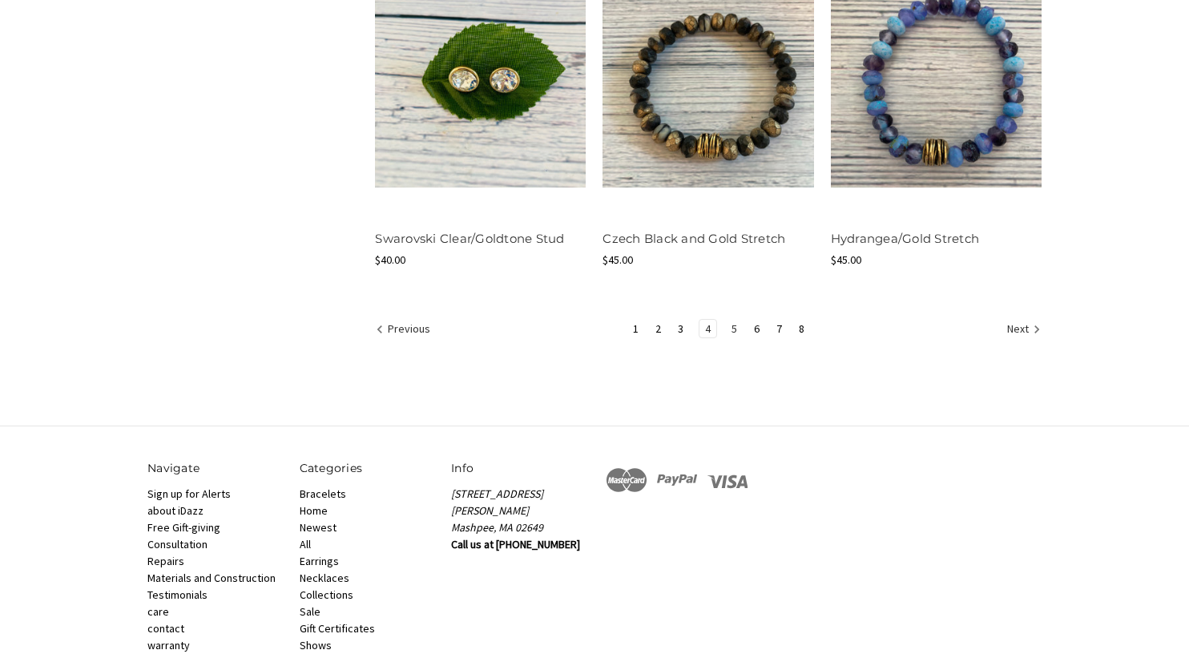
click at [732, 320] on link "5" at bounding box center [734, 329] width 17 height 18
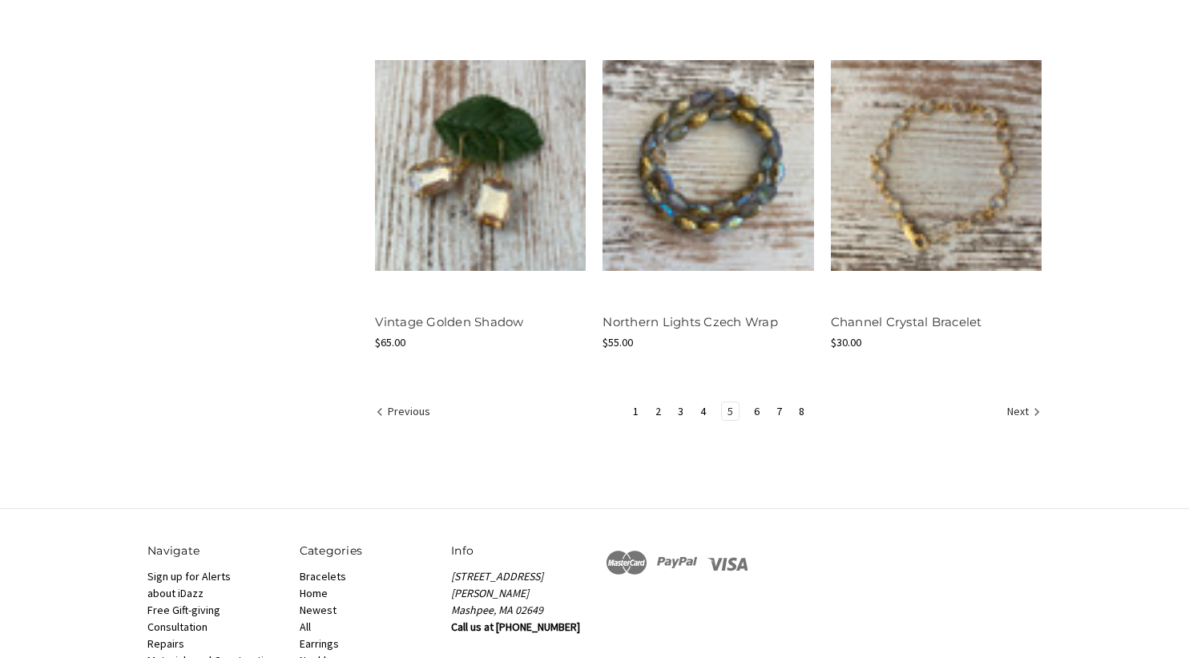
scroll to position [1927, 0]
click at [755, 401] on link "6" at bounding box center [756, 410] width 17 height 18
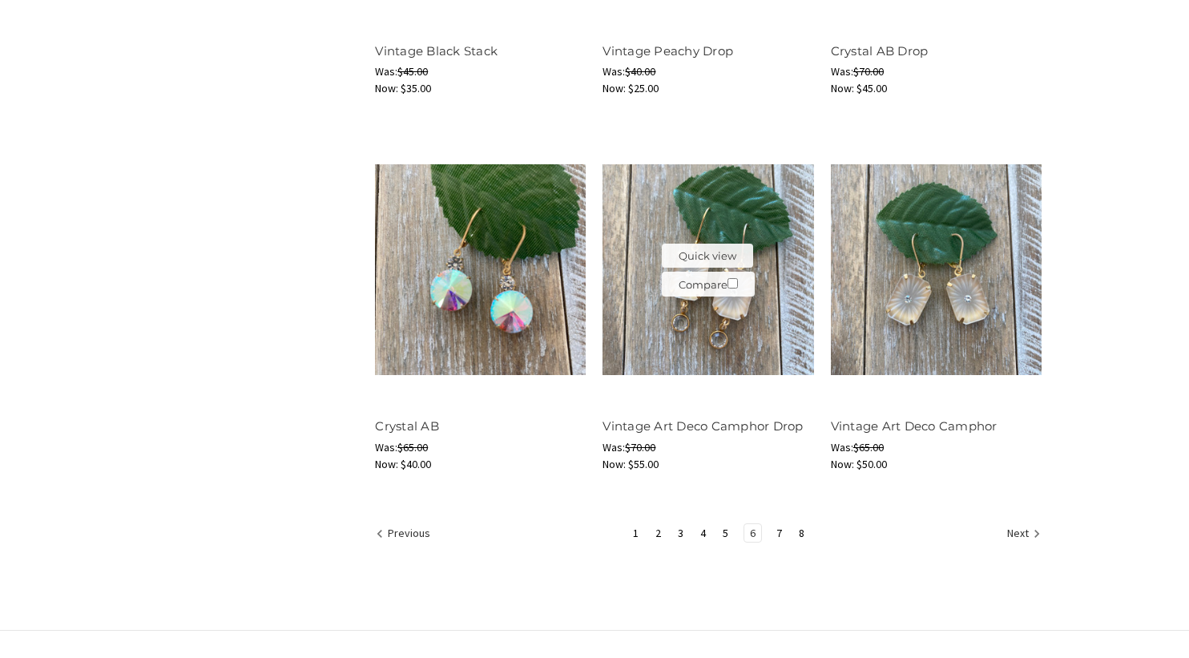
scroll to position [1871, 0]
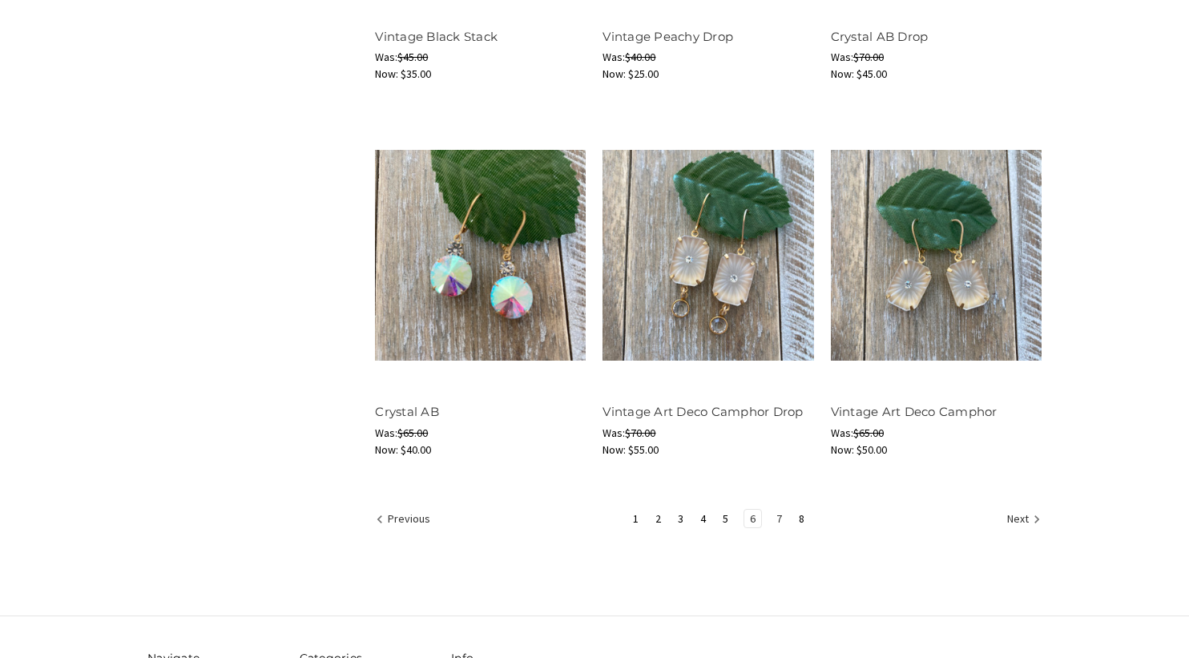
click at [779, 512] on link "7" at bounding box center [779, 519] width 17 height 18
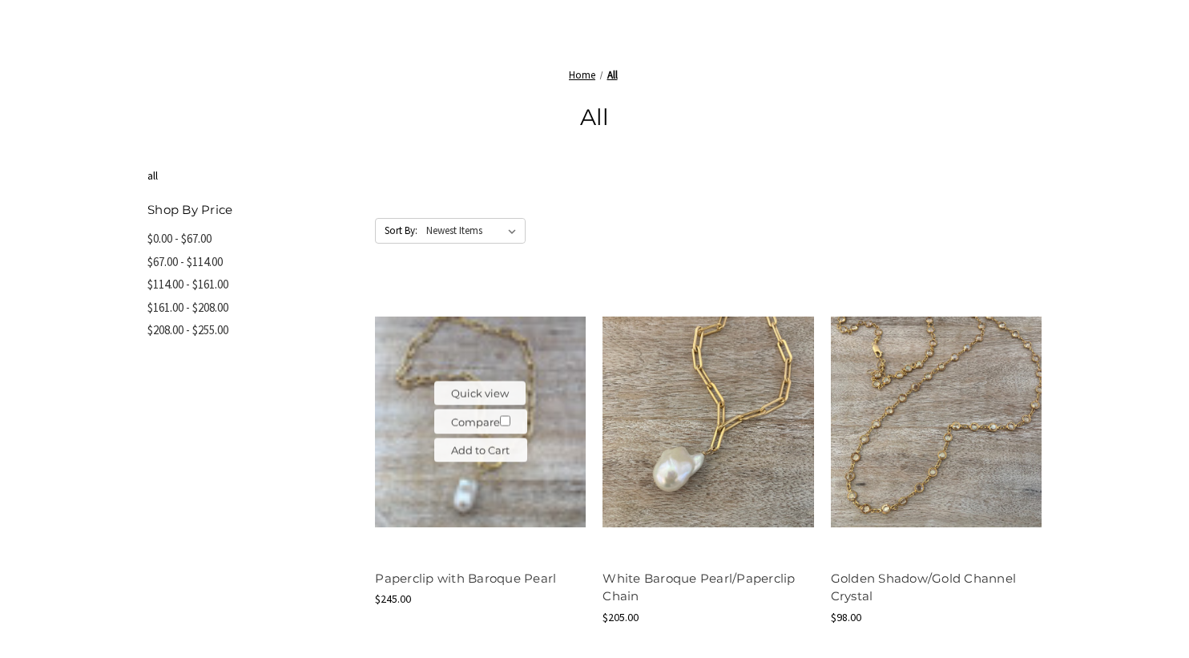
scroll to position [584, 0]
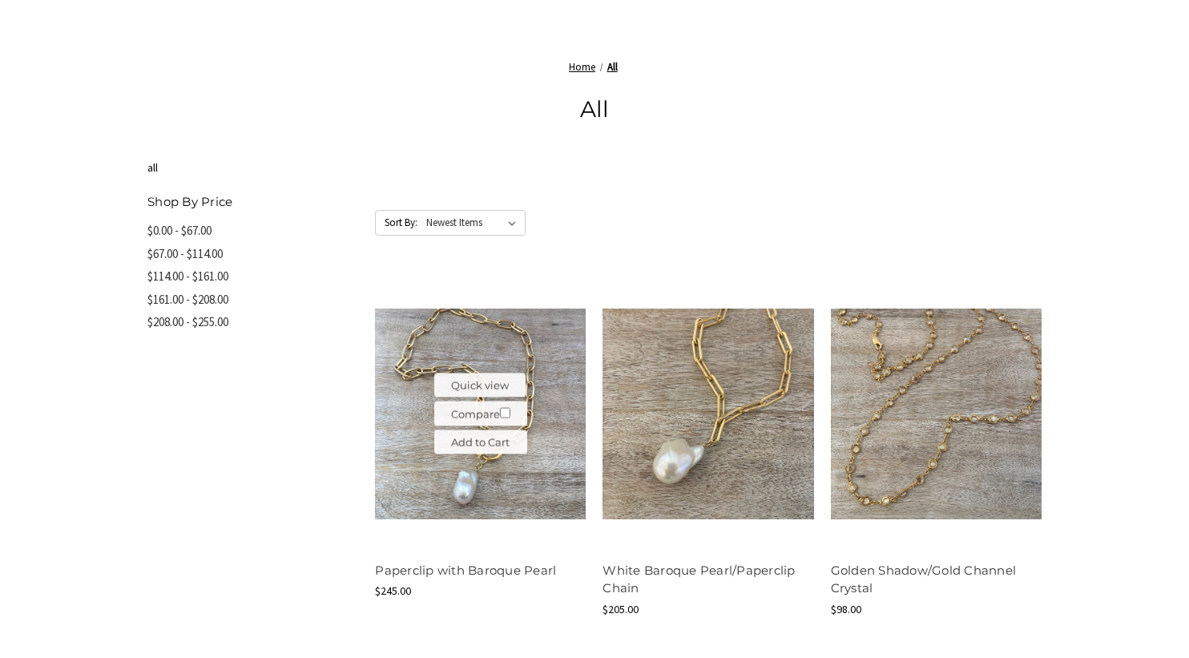
click at [497, 510] on img at bounding box center [480, 413] width 211 height 211
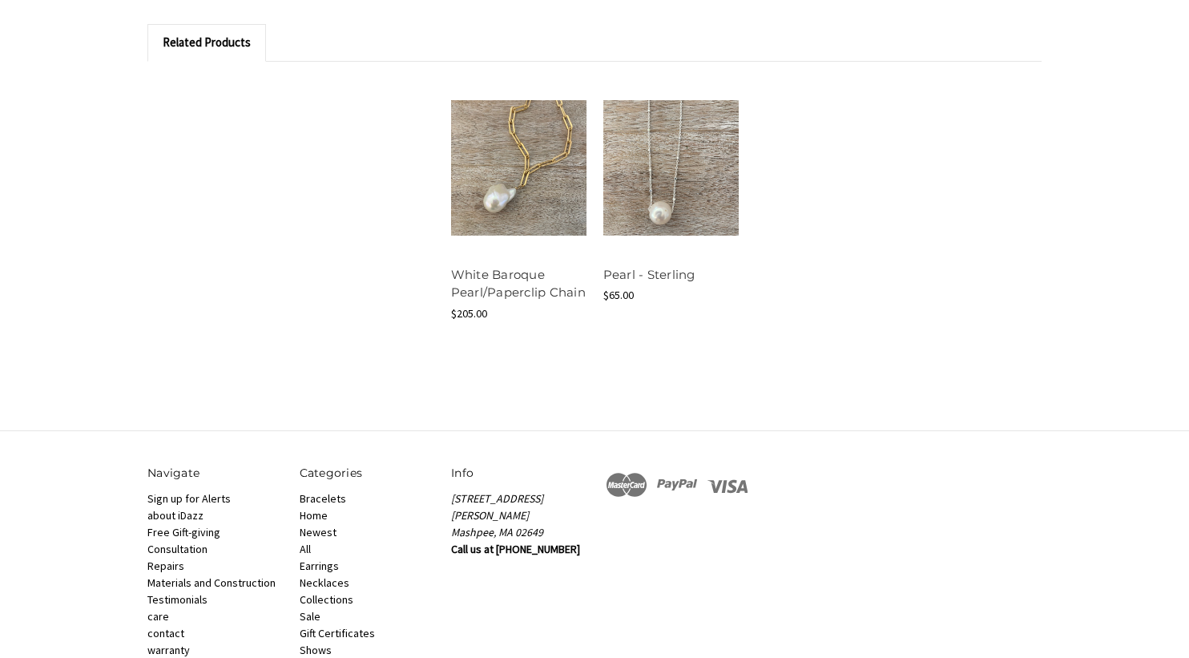
scroll to position [1302, 0]
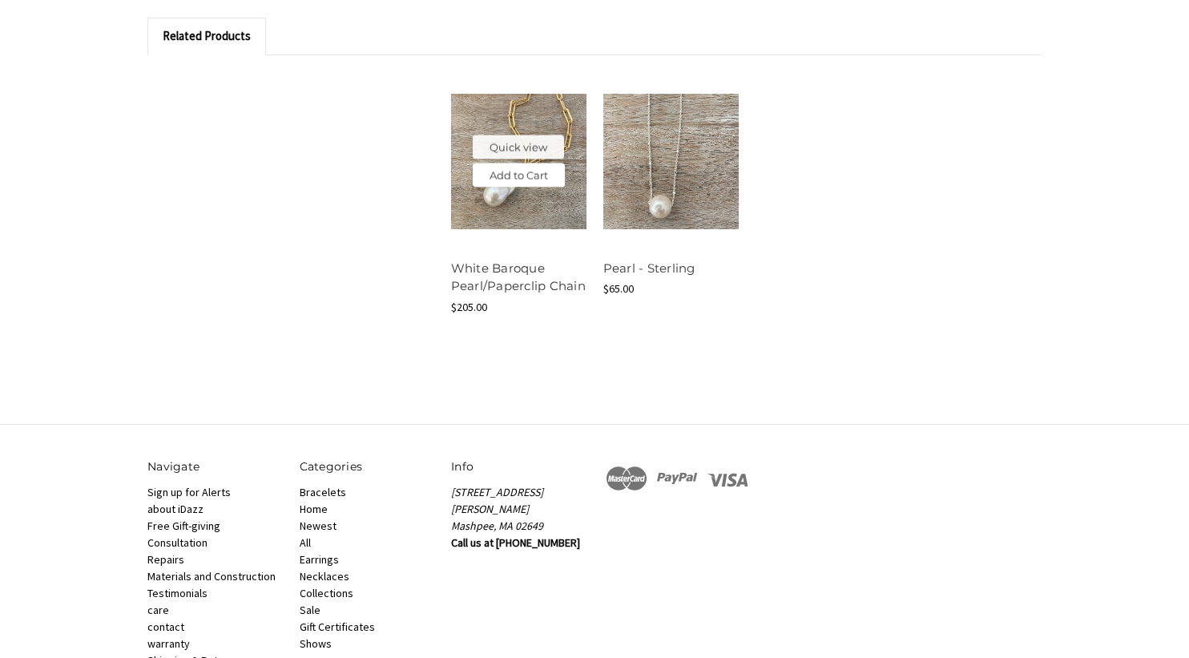
click at [502, 182] on link "Add to Cart" at bounding box center [519, 175] width 92 height 24
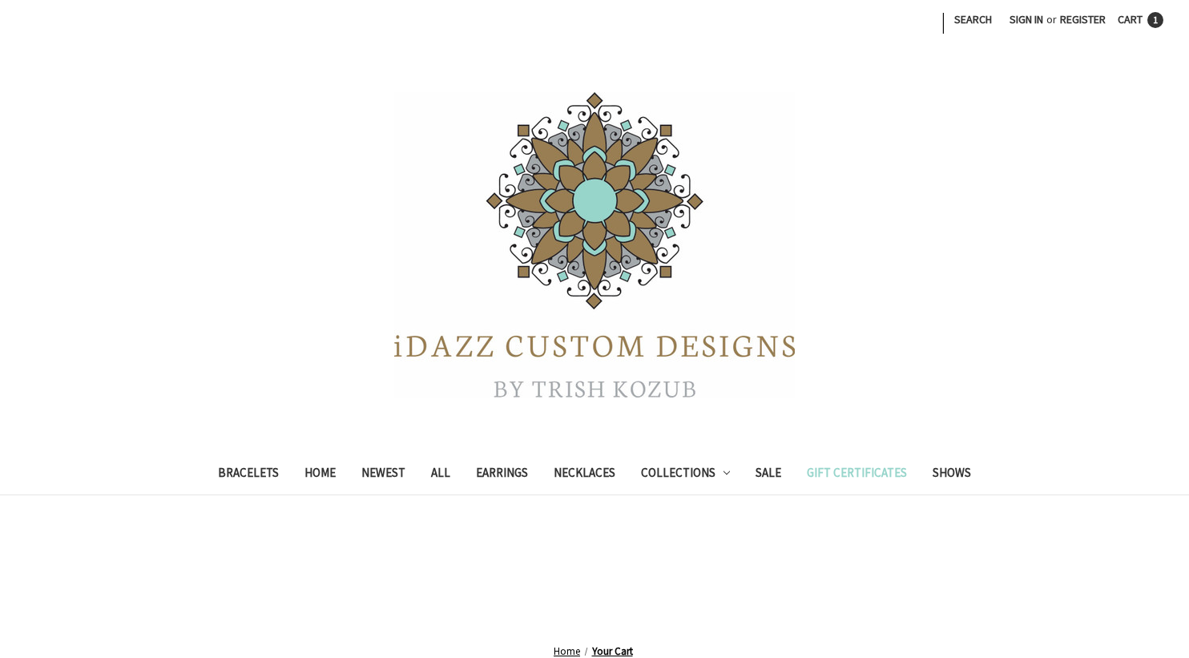
click at [859, 471] on link "Gift Certificates" at bounding box center [857, 474] width 126 height 39
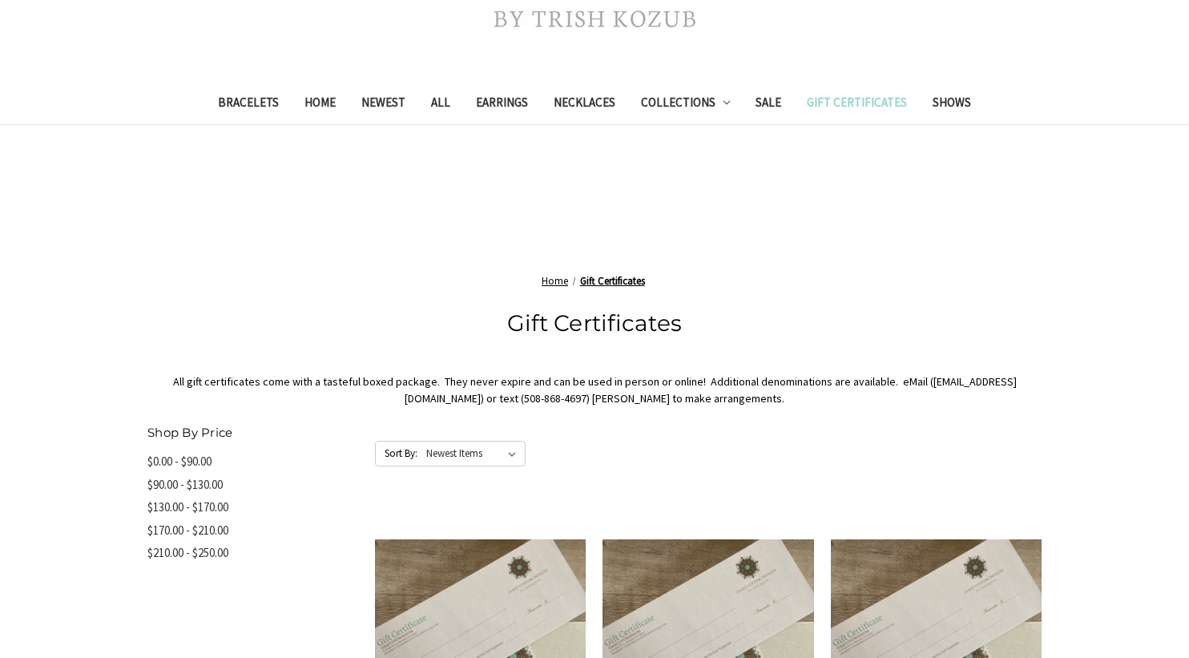
scroll to position [373, 0]
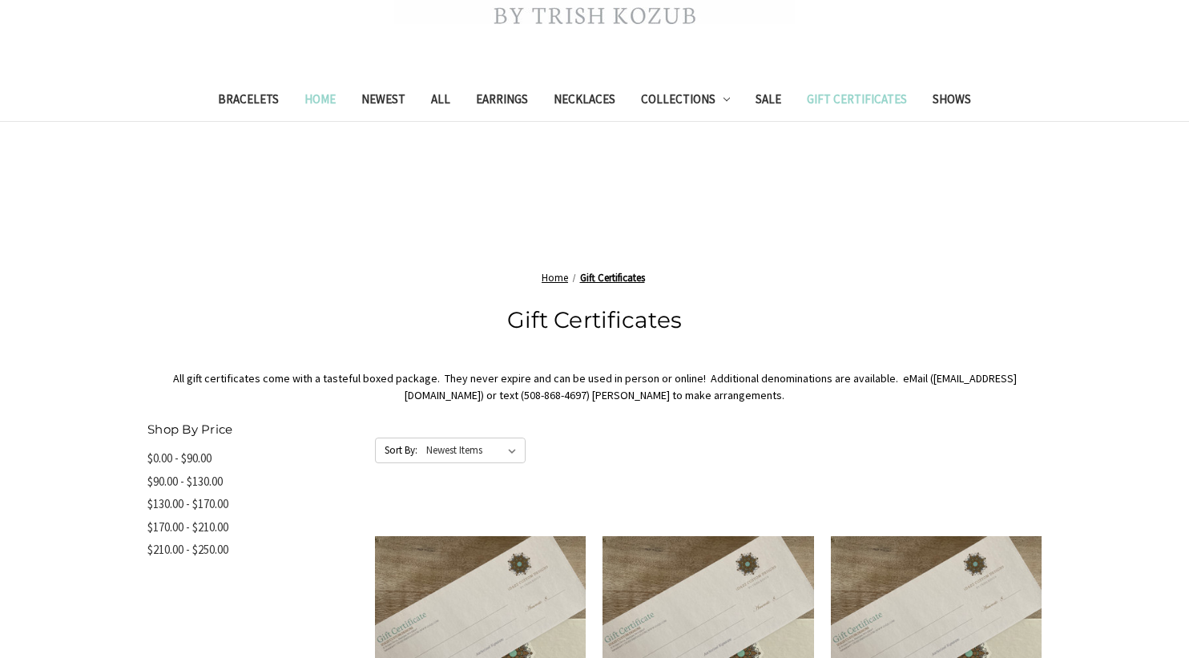
click at [304, 91] on link "Home" at bounding box center [320, 101] width 57 height 39
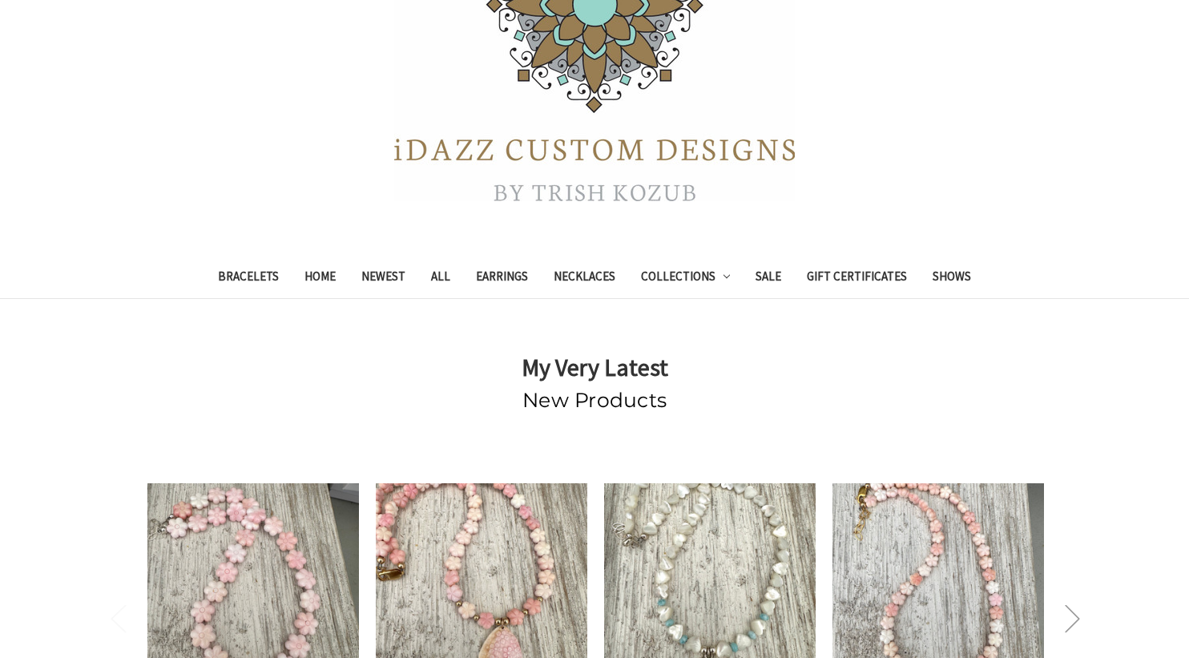
scroll to position [200, 0]
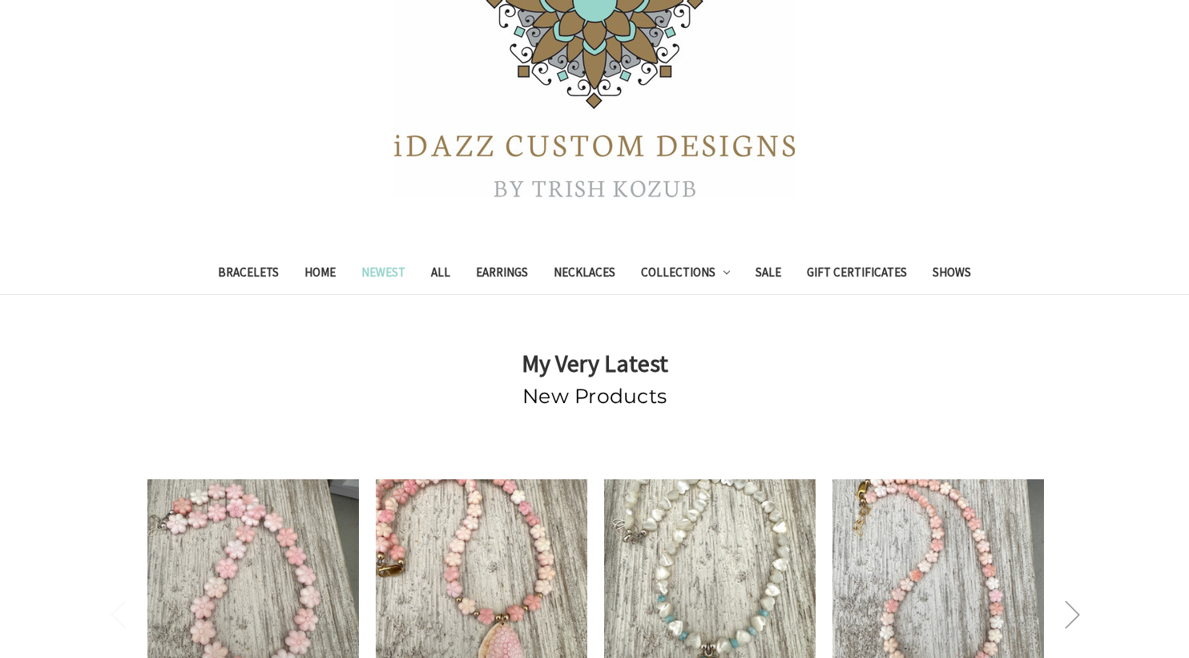
click at [360, 264] on link "Newest" at bounding box center [384, 274] width 70 height 39
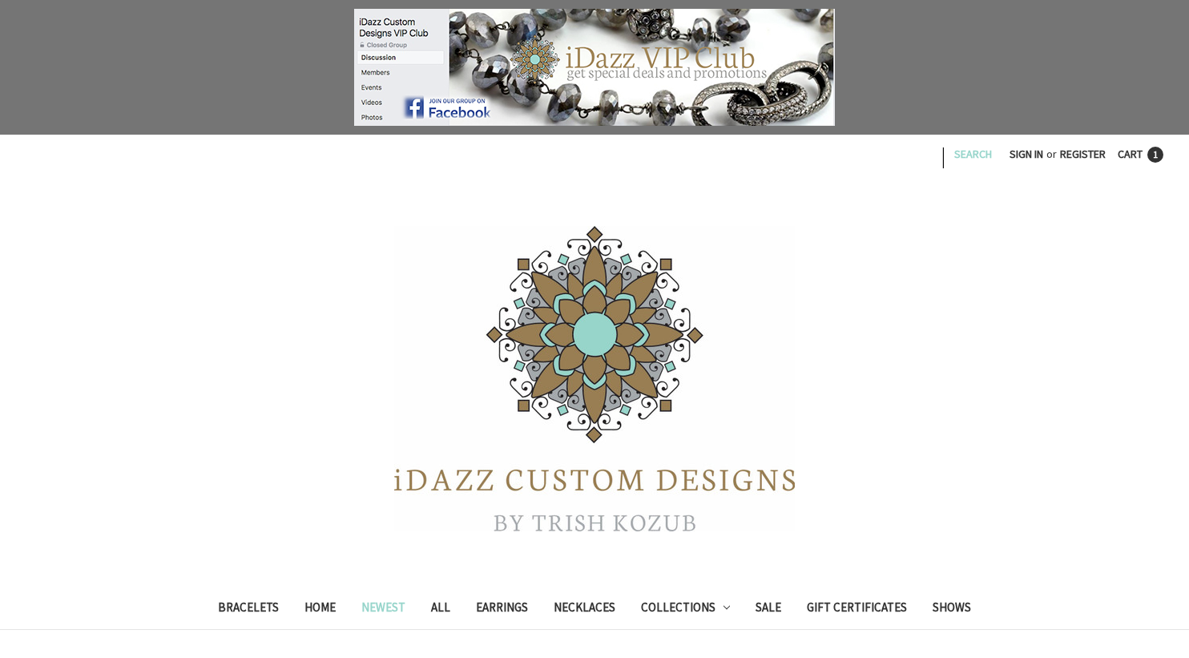
click at [945, 153] on link "Search" at bounding box center [972, 154] width 55 height 39
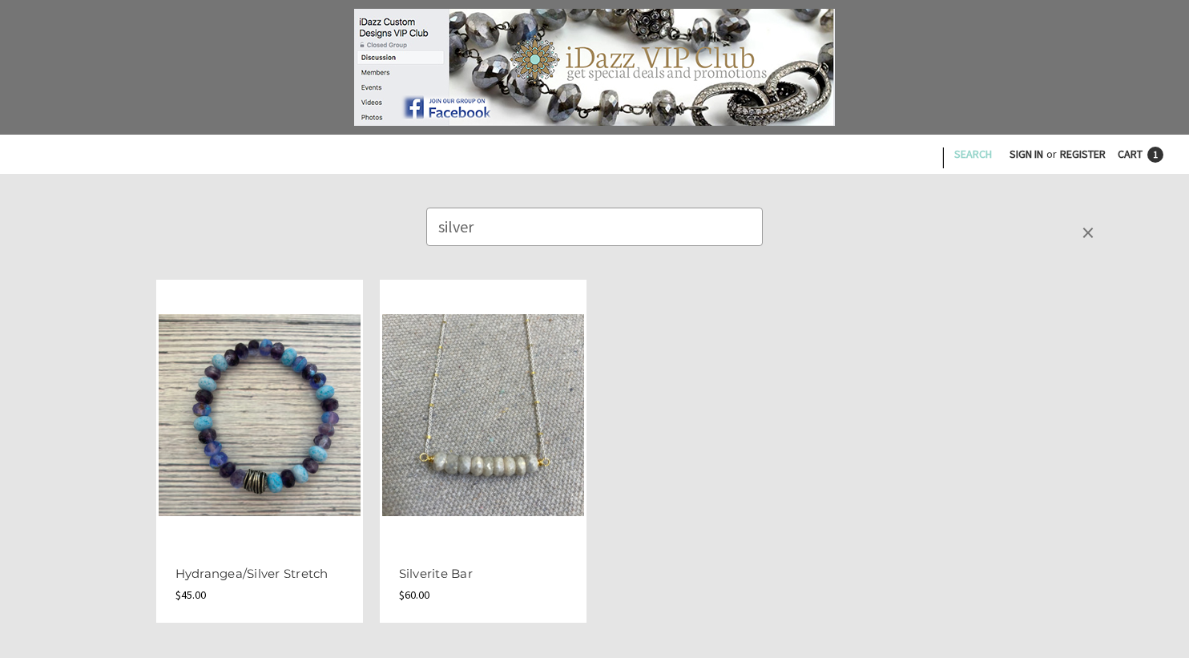
type input "silver"
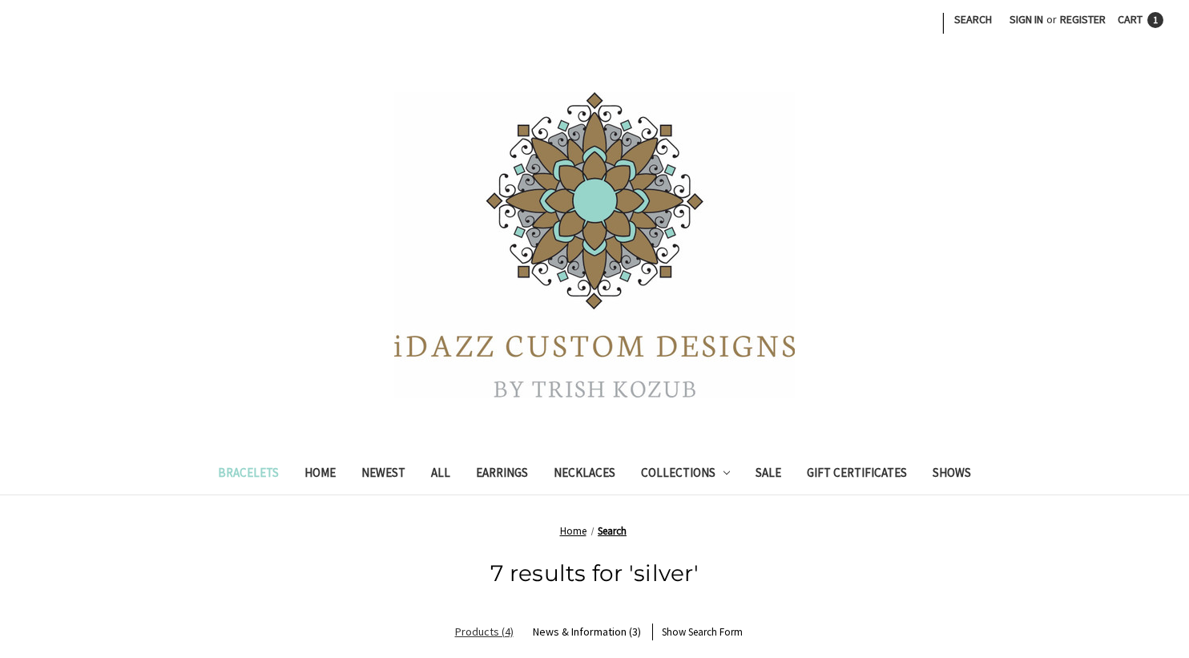
click at [224, 473] on link "Bracelets" at bounding box center [248, 474] width 87 height 39
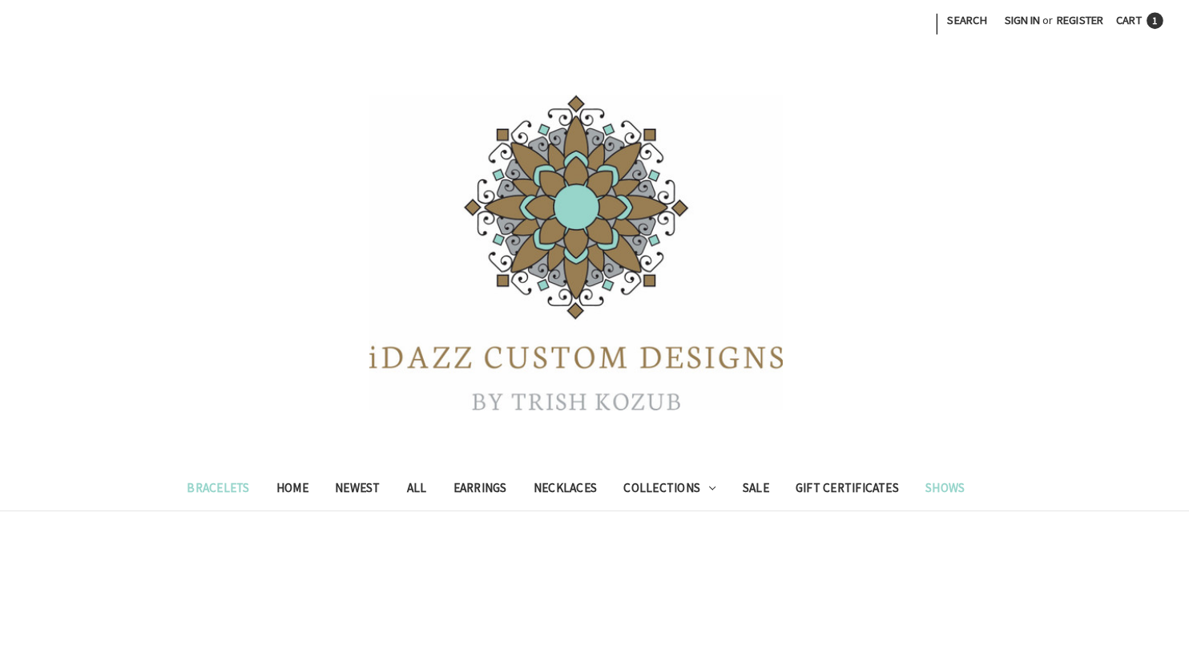
click at [934, 469] on link "Shows" at bounding box center [952, 474] width 64 height 39
